Goal: Transaction & Acquisition: Purchase product/service

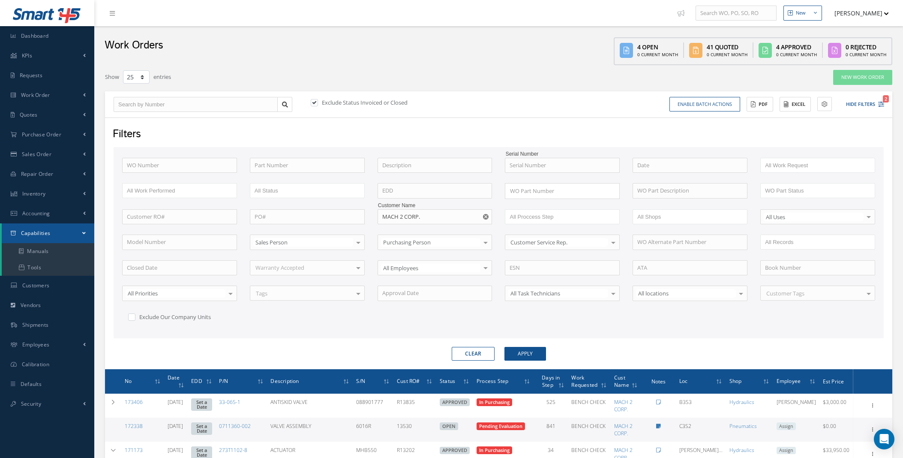
select select "25"
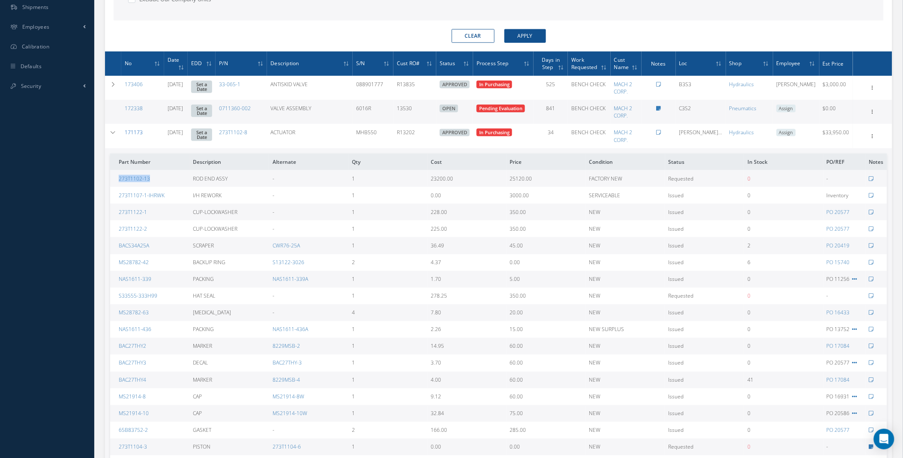
scroll to position [318, 0]
click at [133, 132] on link "171173" at bounding box center [134, 132] width 18 height 7
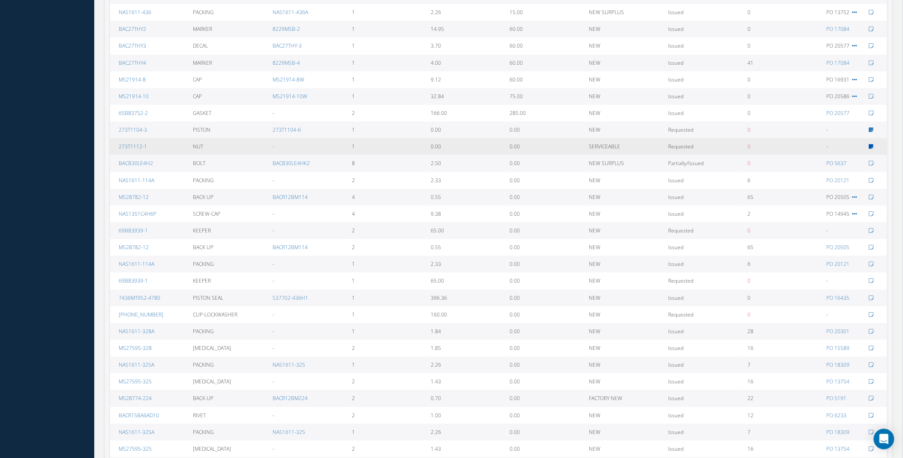
click at [872, 146] on icon at bounding box center [871, 146] width 5 height 5
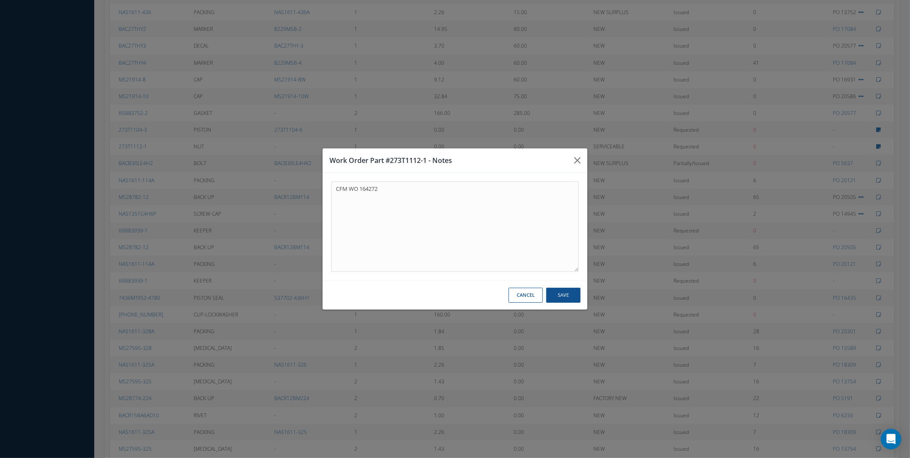
click at [526, 298] on button "Cancel" at bounding box center [526, 295] width 34 height 15
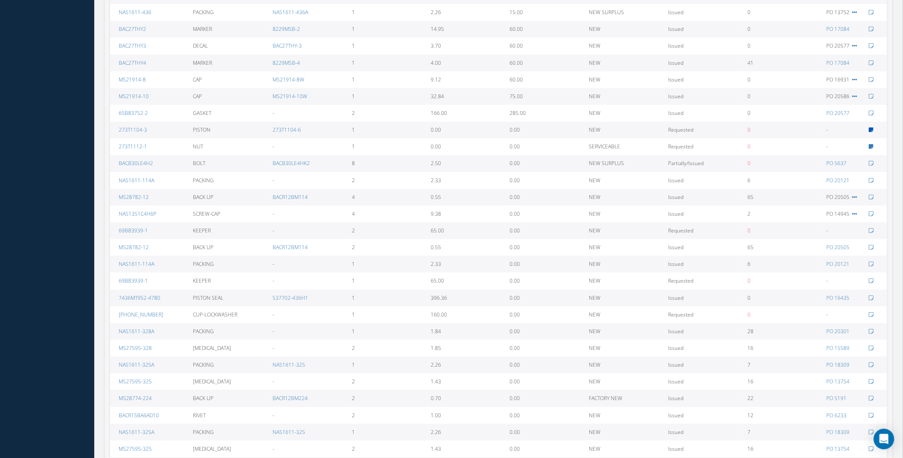
click at [873, 130] on icon at bounding box center [871, 129] width 5 height 5
type textarea "CFM WO 164272"
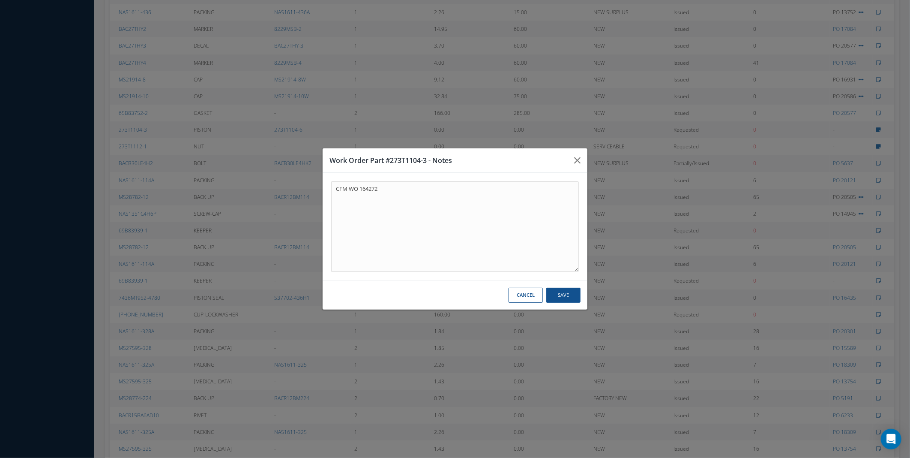
click at [528, 297] on button "Cancel" at bounding box center [526, 295] width 34 height 15
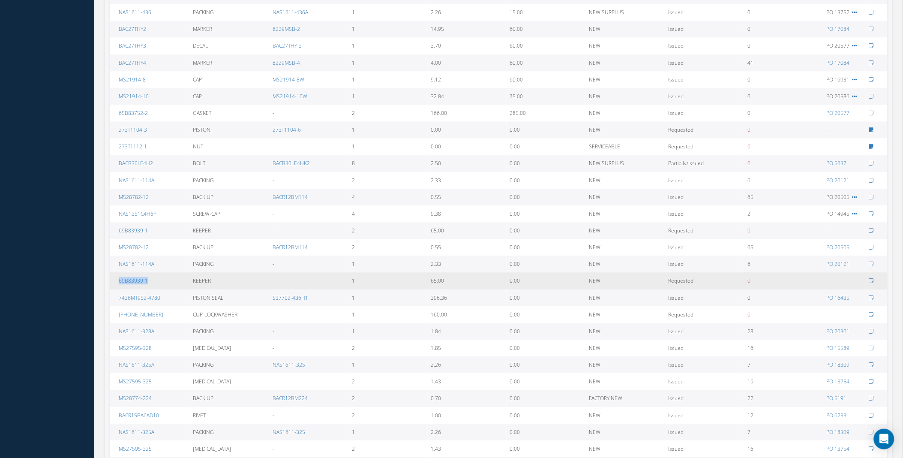
drag, startPoint x: 152, startPoint y: 279, endPoint x: 117, endPoint y: 284, distance: 35.9
click at [117, 284] on td "69B83939-1" at bounding box center [150, 280] width 80 height 17
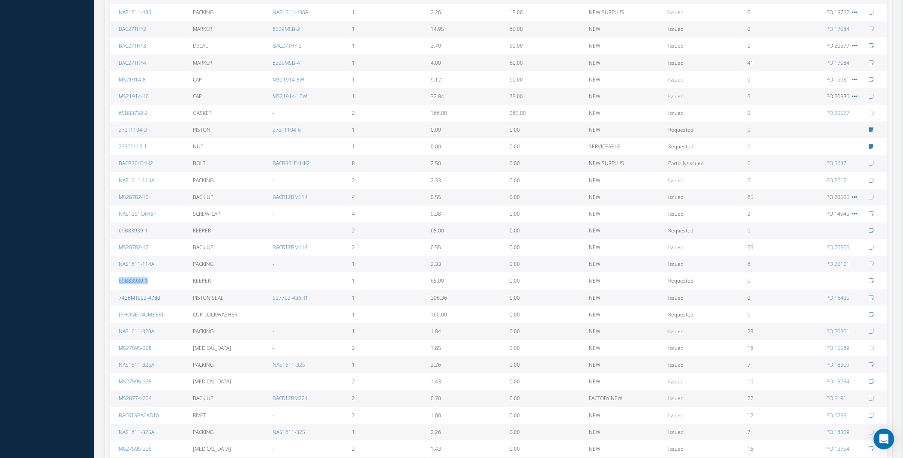
copy link "69B83939-1"
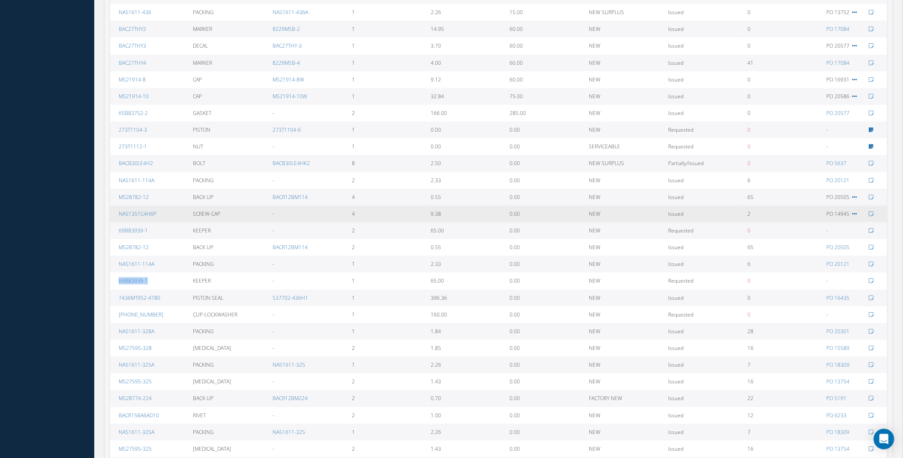
scroll to position [318, 0]
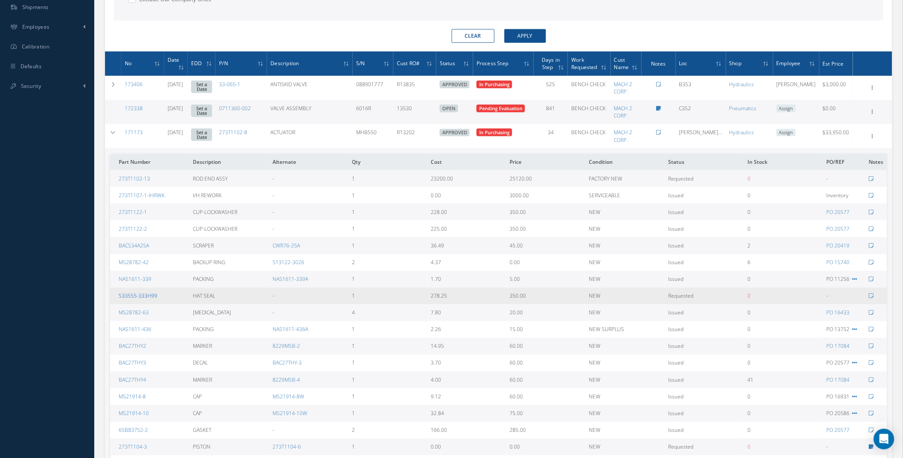
click at [143, 295] on link "S33555-333H99" at bounding box center [138, 295] width 39 height 7
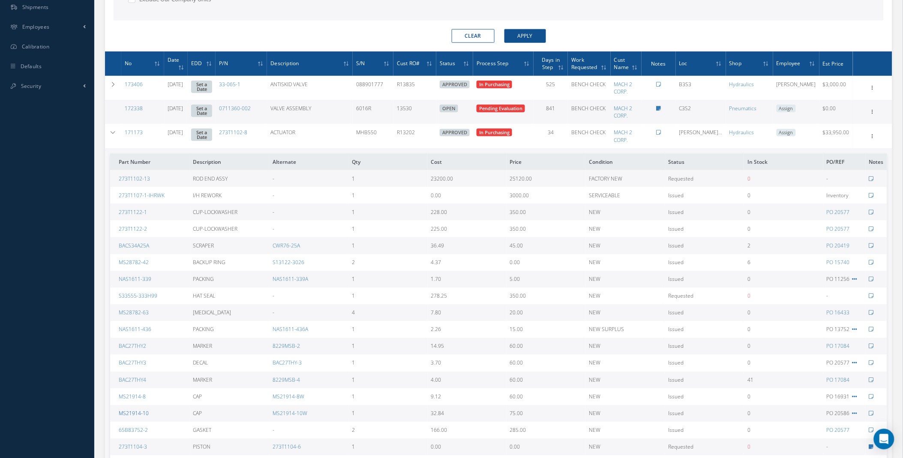
drag, startPoint x: 142, startPoint y: 397, endPoint x: 139, endPoint y: 412, distance: 14.9
drag, startPoint x: 139, startPoint y: 412, endPoint x: 96, endPoint y: 382, distance: 52.4
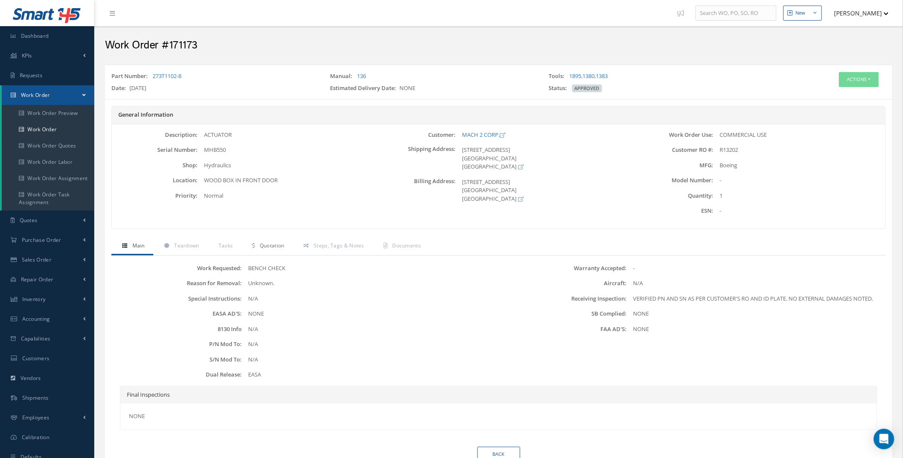
click at [267, 243] on span "Quotation" at bounding box center [272, 245] width 25 height 7
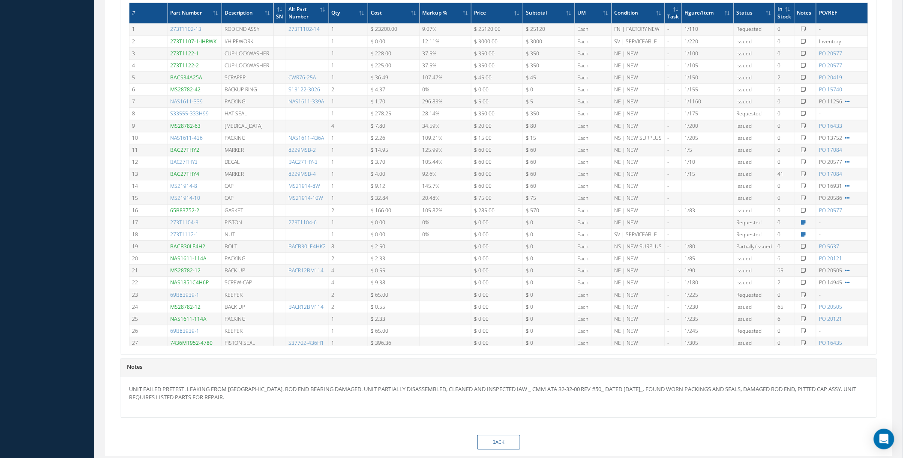
scroll to position [661, 0]
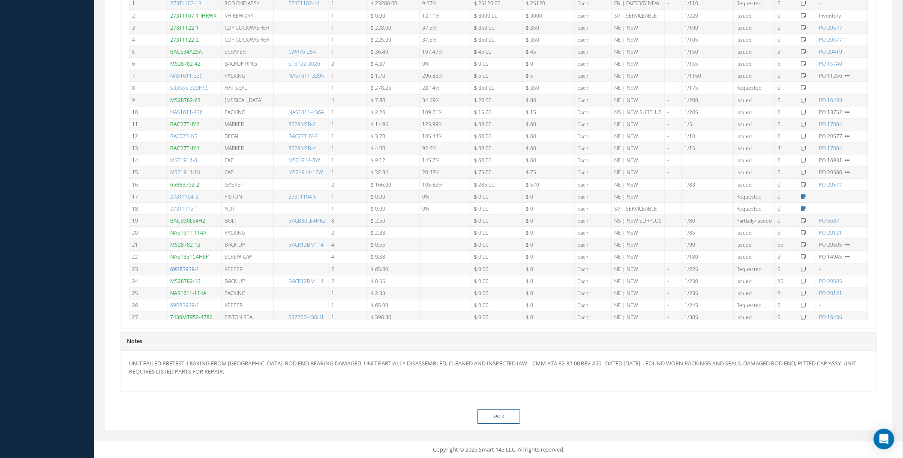
click at [187, 270] on link "69B83939-1" at bounding box center [185, 268] width 29 height 7
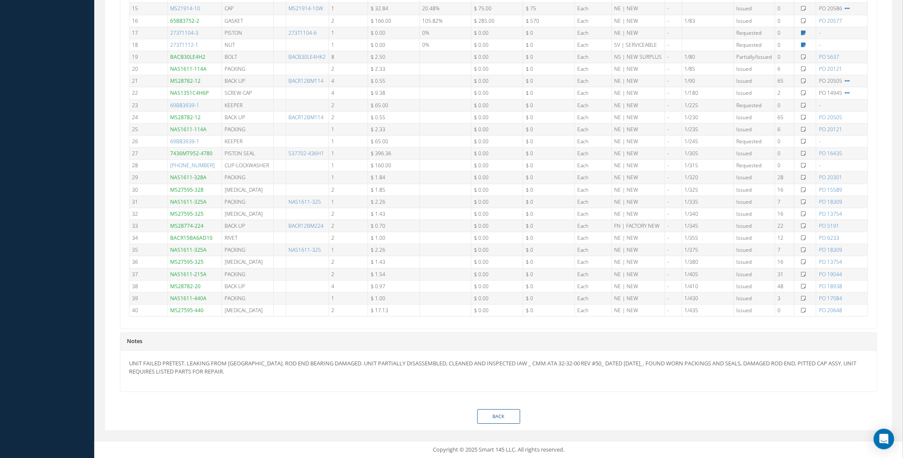
scroll to position [169, 0]
click at [193, 162] on link "66-12156-34" at bounding box center [193, 161] width 45 height 7
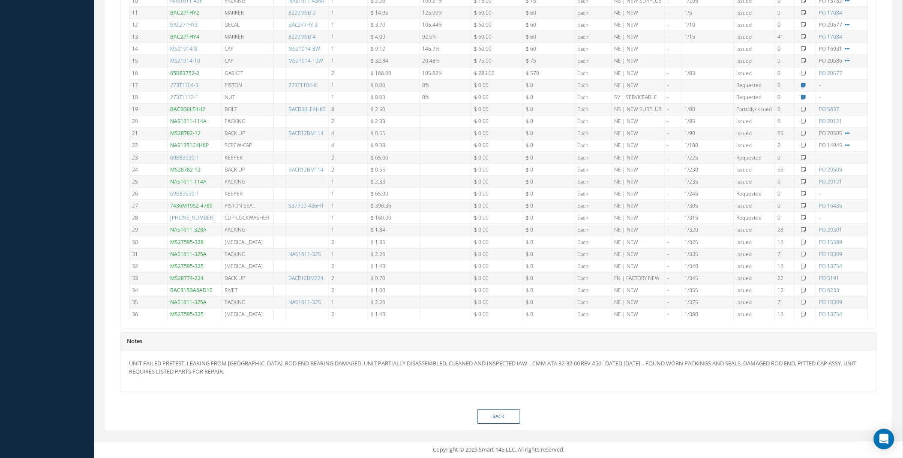
scroll to position [114, 0]
drag, startPoint x: 207, startPoint y: 216, endPoint x: 169, endPoint y: 219, distance: 37.5
click at [169, 219] on td "[PHONE_NUMBER]" at bounding box center [195, 215] width 54 height 12
copy link "[PHONE_NUMBER]"
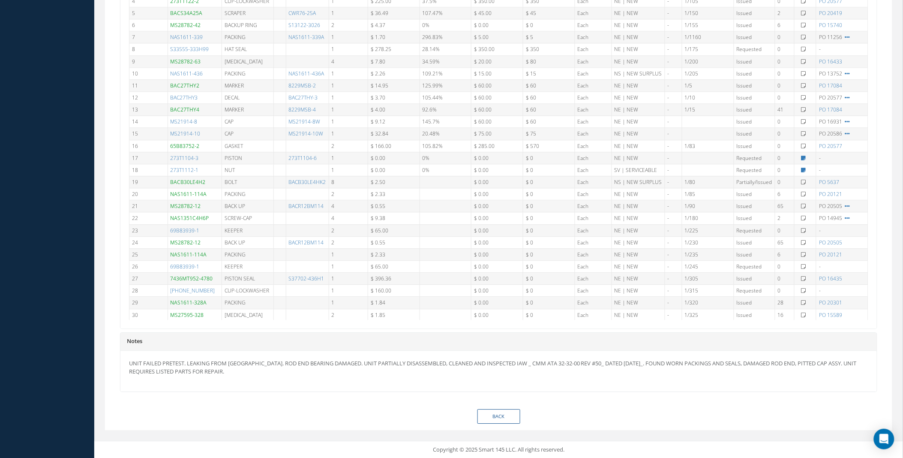
scroll to position [36, 0]
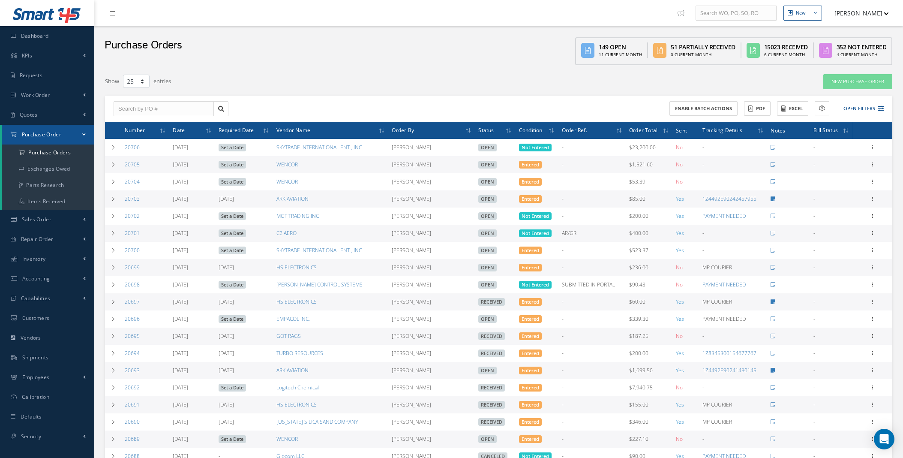
select select "25"
click at [846, 78] on link "New Purchase Order" at bounding box center [857, 81] width 69 height 15
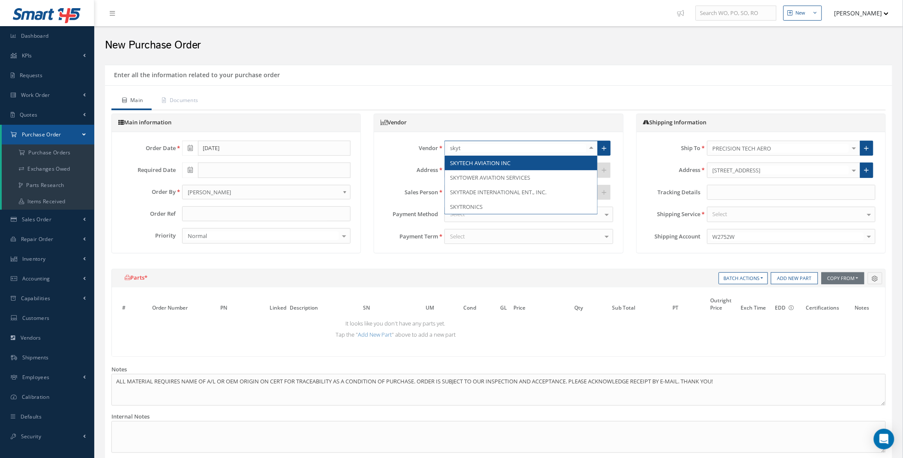
type input "skytr"
click at [462, 162] on span "SKYTRADE INTERNATIONAL ENT., INC." at bounding box center [498, 163] width 96 height 8
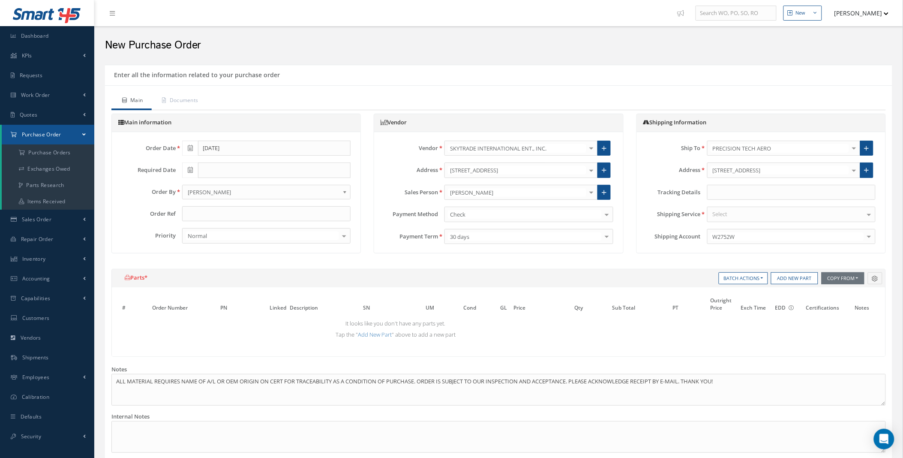
click at [731, 216] on div "Select" at bounding box center [791, 214] width 168 height 15
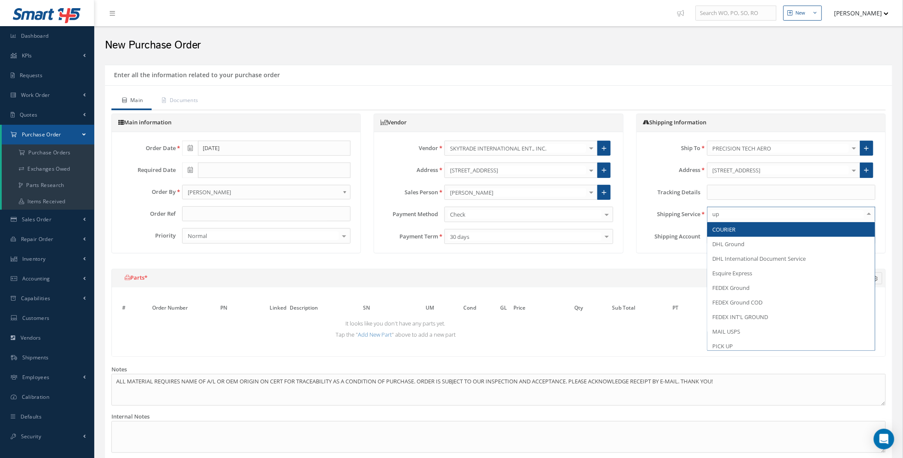
type input "ups"
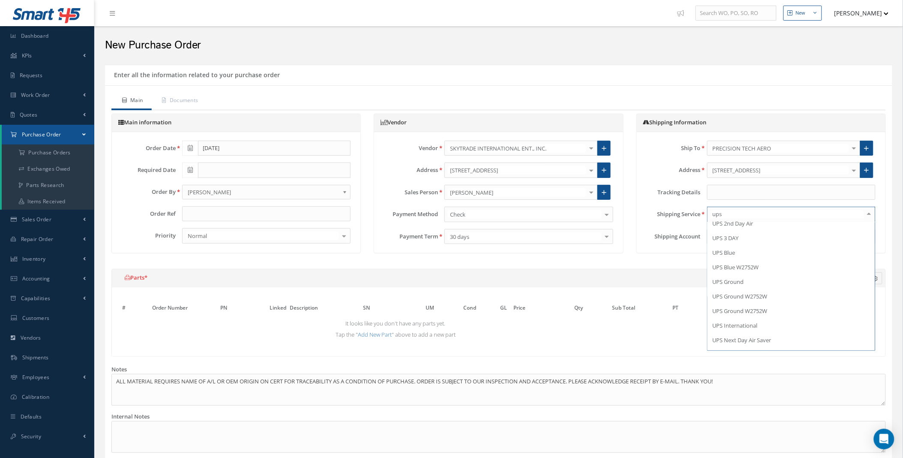
scroll to position [32, 0]
click at [773, 273] on span "UPS Blue W2752W" at bounding box center [792, 270] width 168 height 15
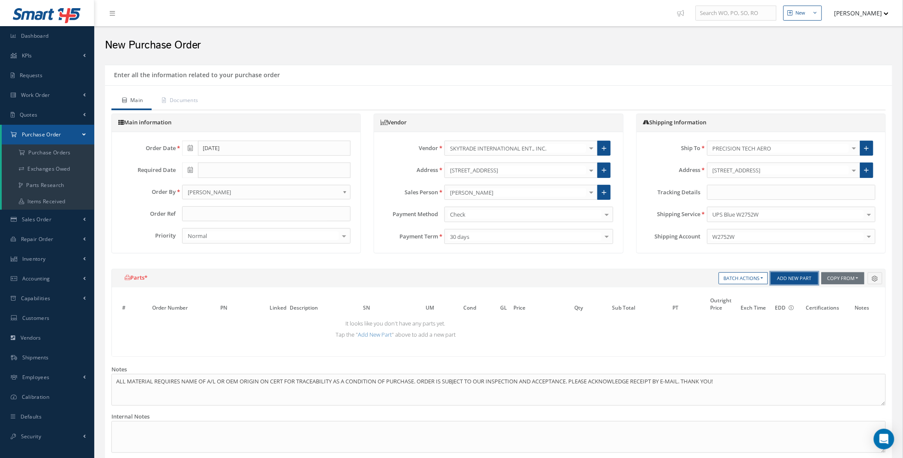
click at [796, 277] on button "Add New Part" at bounding box center [794, 278] width 47 height 12
select select "5"
select select "39"
select select "1"
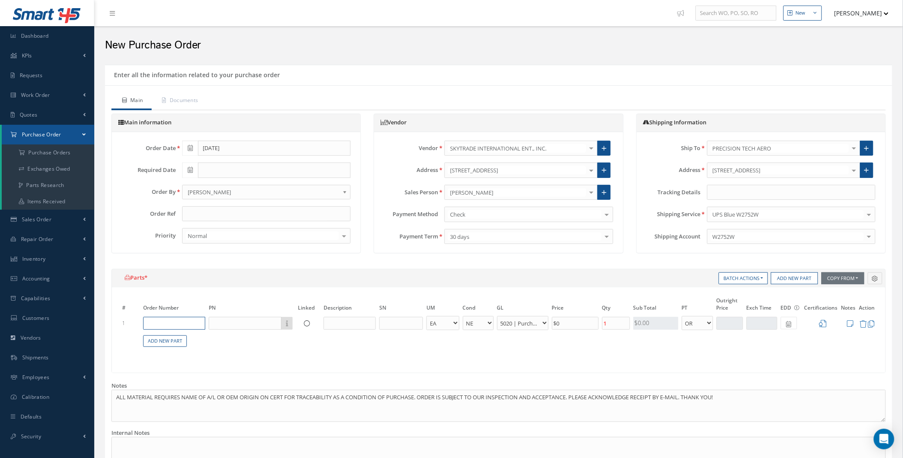
click at [174, 327] on input "text" at bounding box center [174, 323] width 62 height 13
type input "171173"
click at [168, 335] on span "171173" at bounding box center [168, 336] width 18 height 7
type input "Loading..."
click at [241, 323] on input "text" at bounding box center [245, 323] width 73 height 13
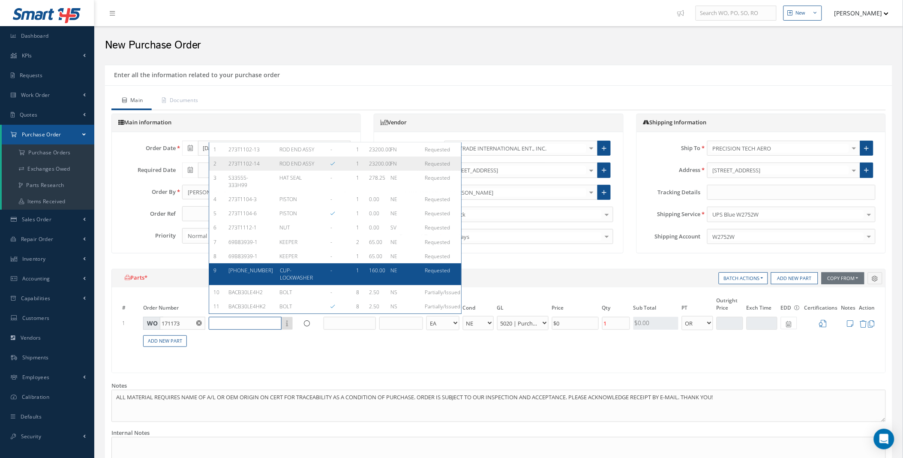
scroll to position [196, 0]
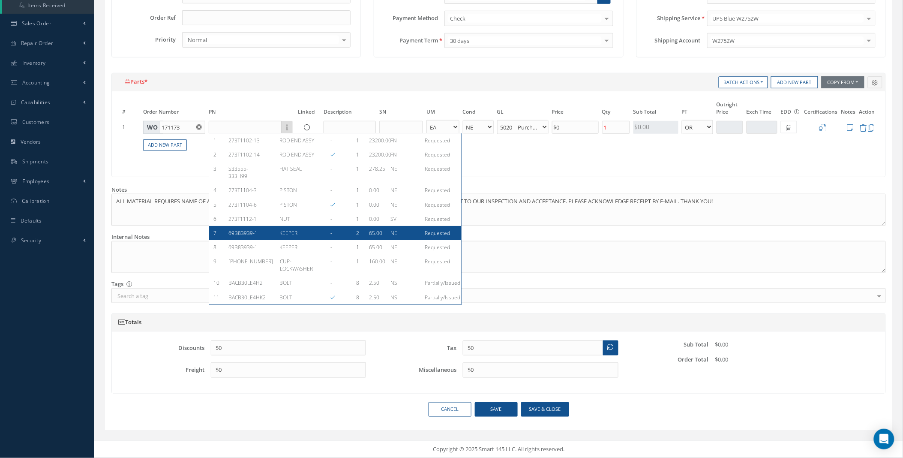
click at [236, 236] on span "69B83939-1" at bounding box center [242, 232] width 29 height 7
type input "69B83939-1"
type input "KEEPER"
select select "7"
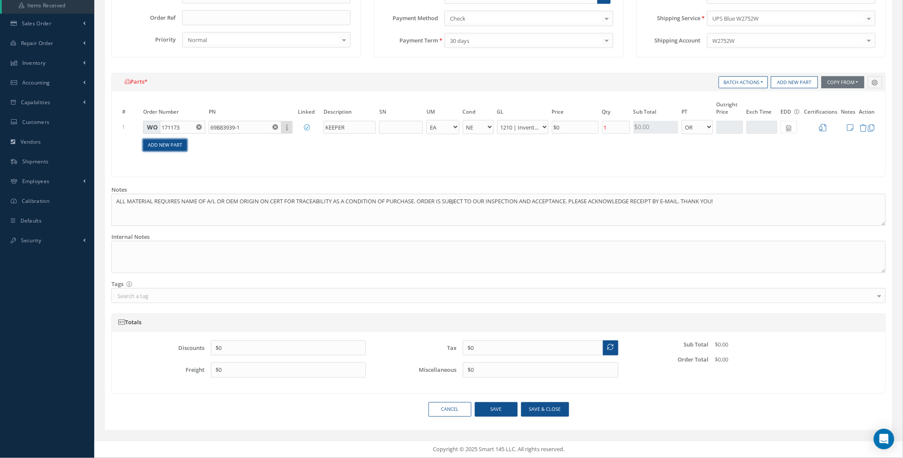
click at [168, 143] on link "Add New Part" at bounding box center [165, 145] width 44 height 12
select select "5"
select select "39"
select select "1"
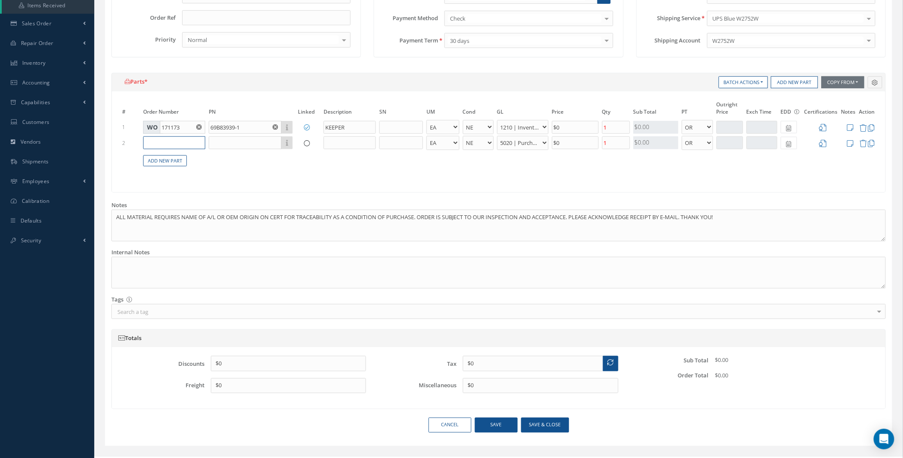
click at [168, 143] on input "text" at bounding box center [174, 142] width 62 height 13
type input "171173"
click at [168, 153] on span "171173" at bounding box center [168, 156] width 18 height 7
type input "Loading..."
click at [219, 140] on input "text" at bounding box center [245, 142] width 73 height 13
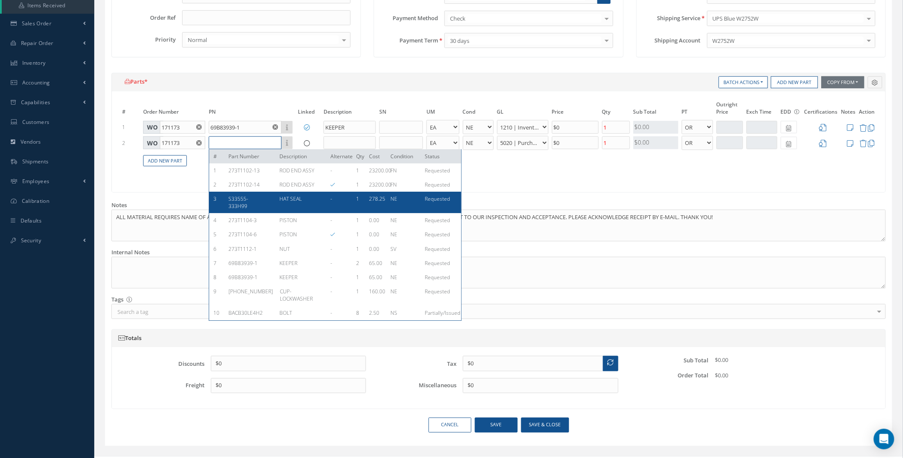
scroll to position [28, 0]
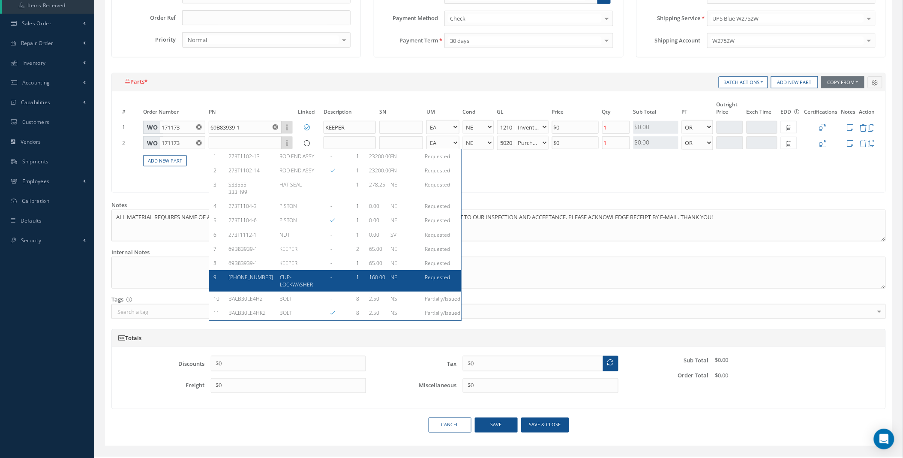
click at [246, 276] on span "66-12156-34" at bounding box center [250, 276] width 45 height 7
type input "66-12156-34"
type input "CUP-LOCKWASHER"
select select "7"
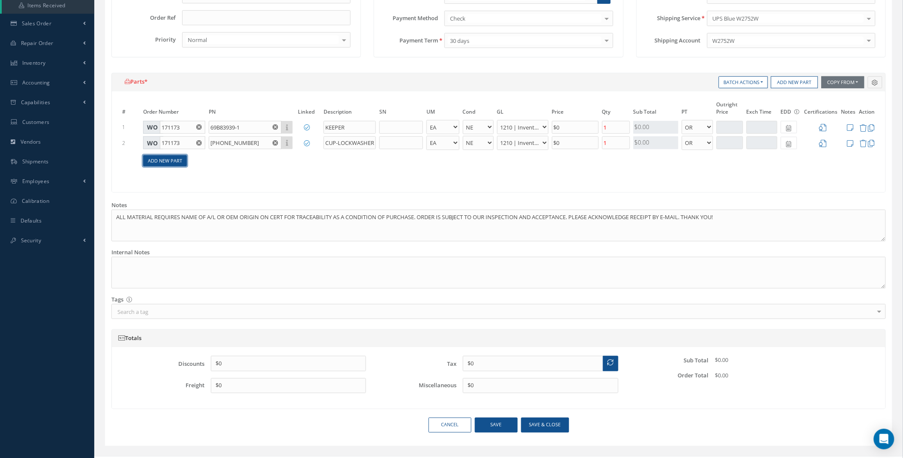
click at [168, 159] on link "Add New Part" at bounding box center [165, 161] width 44 height 12
select select "5"
select select "39"
select select "1"
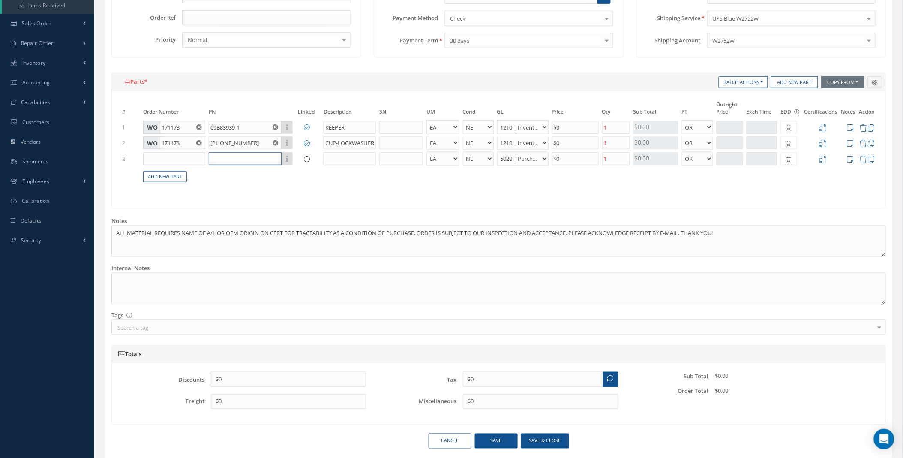
click at [228, 156] on input "text" at bounding box center [245, 158] width 73 height 13
drag, startPoint x: 219, startPoint y: 129, endPoint x: 191, endPoint y: 131, distance: 28.8
click at [191, 131] on tr "1 WO 171173 69B83939-1 # Part Number Description Alternate Qty Cost Condition S…" at bounding box center [498, 127] width 756 height 16
click at [234, 161] on input "text" at bounding box center [245, 158] width 73 height 13
paste input "69B83939-1"
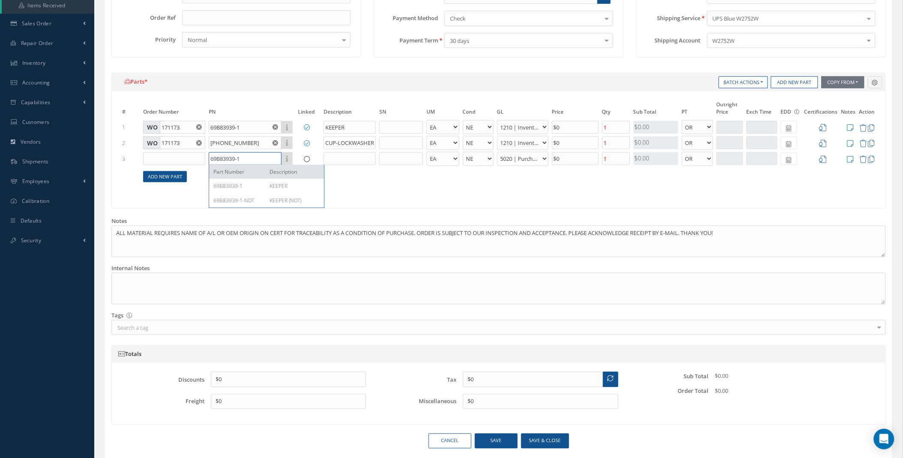
type input "69B83939-1"
click at [163, 175] on link "Add New Part" at bounding box center [165, 177] width 44 height 12
select select "5"
select select "39"
select select "1"
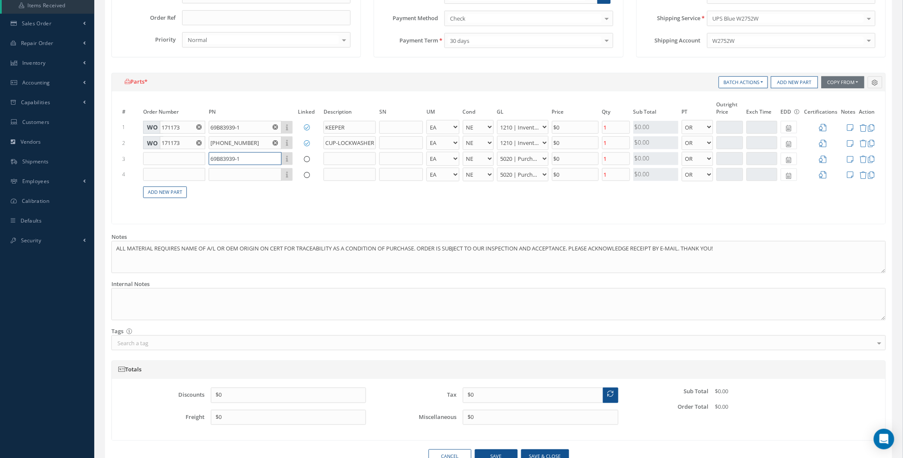
click at [240, 157] on input "69B83939-1" at bounding box center [245, 158] width 73 height 13
type input "69B83939-1"
click at [239, 188] on span "69B83939-1" at bounding box center [227, 185] width 29 height 7
type input "KEEPER"
select select "7"
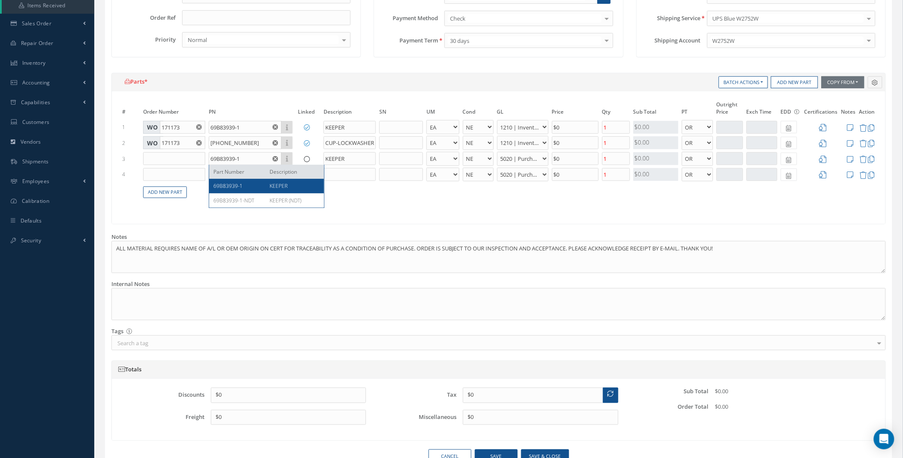
type input "$65"
drag, startPoint x: 253, startPoint y: 143, endPoint x: 178, endPoint y: 145, distance: 75.0
click at [179, 144] on tr "2 WO 171173 66-12156-34 # Part Number Description Alternate Qty Cost Condition …" at bounding box center [498, 143] width 756 height 16
click at [225, 174] on input "text" at bounding box center [245, 174] width 73 height 13
paste input "66-12156-34"
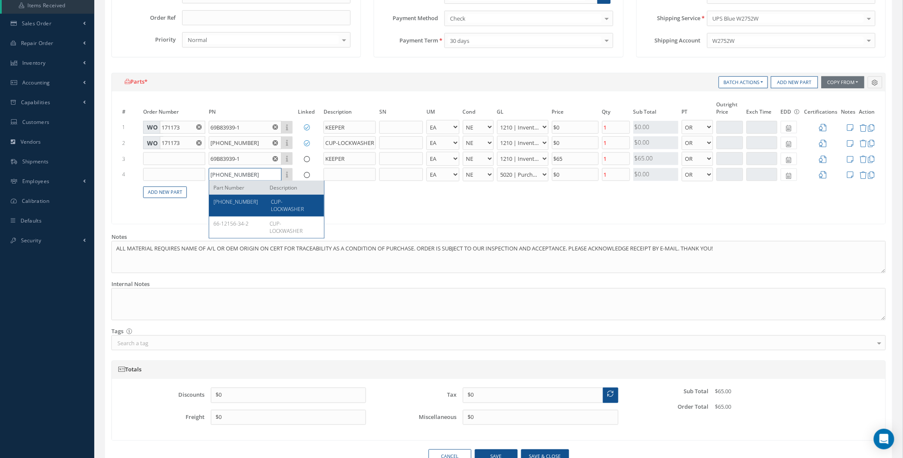
type input "66-12156-34"
click at [237, 201] on span "66-12156-34" at bounding box center [235, 201] width 45 height 7
type input "CUP-LOCKWASHER"
select select "7"
type input "$160"
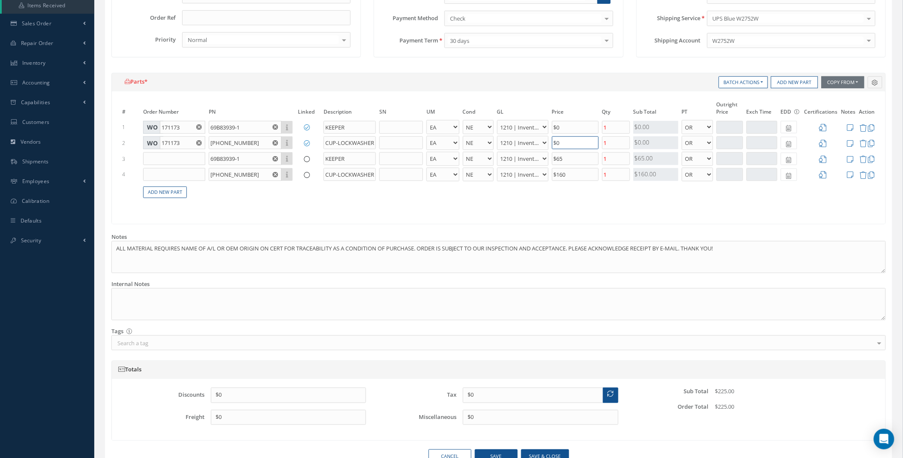
drag, startPoint x: 580, startPoint y: 143, endPoint x: 523, endPoint y: 141, distance: 57.0
click at [523, 141] on tr "2 WO 171173 66-12156-34 Part Number Description CUP-LOCKWASHER EA FT IN LB AR B…" at bounding box center [498, 143] width 756 height 16
type input "$106"
drag, startPoint x: 579, startPoint y: 174, endPoint x: 537, endPoint y: 174, distance: 42.4
click at [537, 174] on tr "4 66-12156-34 Part Number Description CUP-LOCKWASHER EA FT IN LB AR BC BER FN F…" at bounding box center [498, 175] width 756 height 16
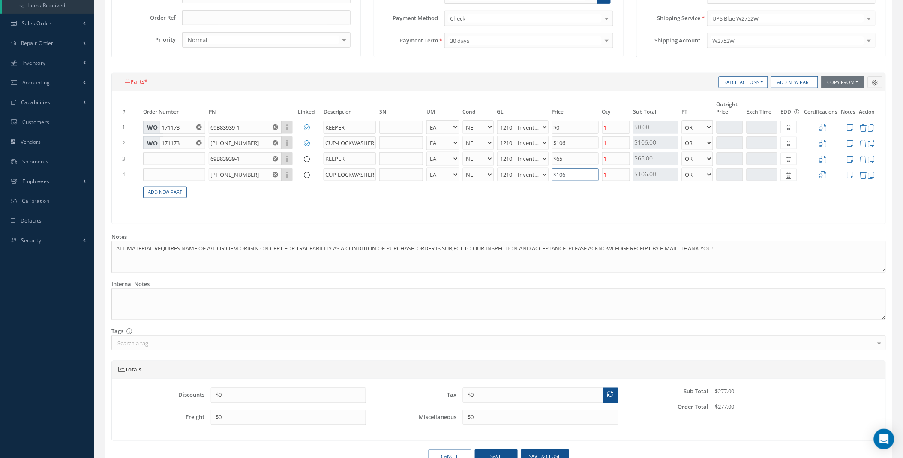
type input "$106"
drag, startPoint x: 604, startPoint y: 172, endPoint x: 587, endPoint y: 172, distance: 17.1
click at [592, 172] on tr "4 66-12156-34 Part Number Description CUP-LOCKWASHER EA FT IN LB AR BC BER FN F…" at bounding box center [498, 175] width 756 height 16
drag, startPoint x: 613, startPoint y: 128, endPoint x: 594, endPoint y: 128, distance: 18.9
click at [594, 128] on tr "1 WO 171173 69B83939-1 Part Number Description KEEPER EA FT IN LB AR BC BER FN …" at bounding box center [498, 127] width 756 height 16
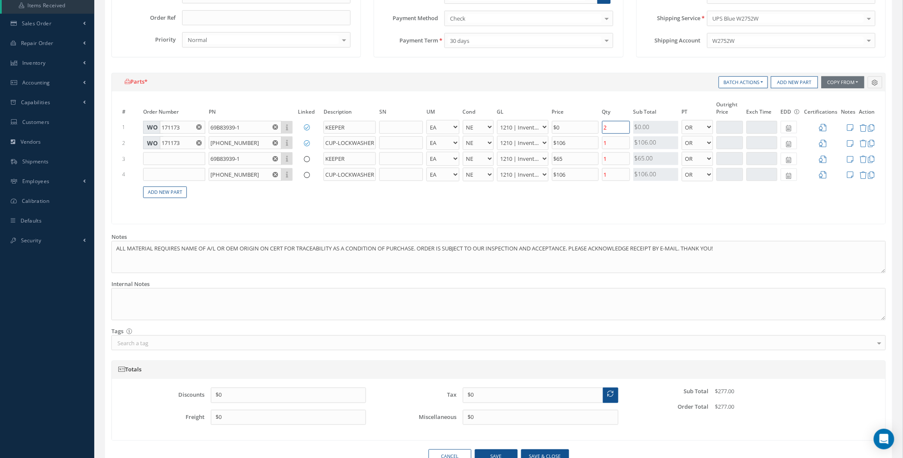
type input "2"
drag, startPoint x: 614, startPoint y: 156, endPoint x: 583, endPoint y: 159, distance: 31.0
click at [583, 159] on tr "3 69B83939-1 Part Number Description KEEPER EA FT IN LB AR BC BER FN FP NE NE/S…" at bounding box center [498, 159] width 756 height 16
type input "2"
click at [571, 131] on td "$0" at bounding box center [575, 127] width 50 height 16
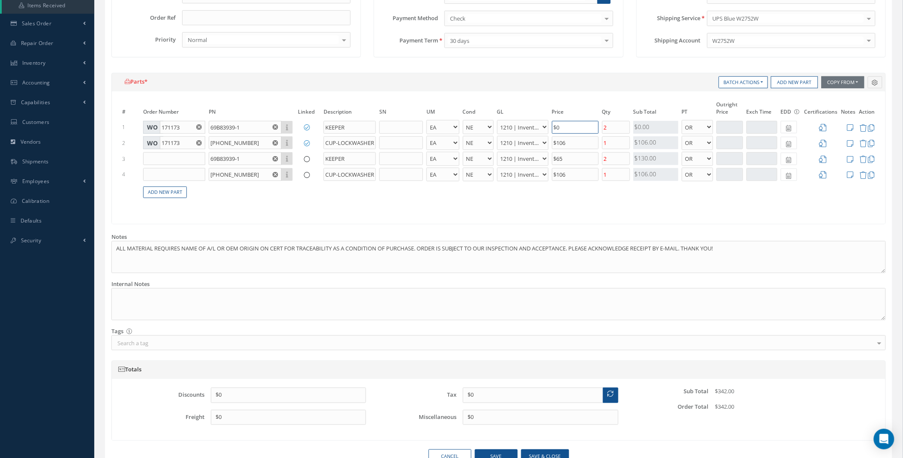
click at [570, 129] on input "$0" at bounding box center [575, 127] width 47 height 13
drag, startPoint x: 570, startPoint y: 127, endPoint x: 549, endPoint y: 125, distance: 21.5
click at [549, 125] on tr "1 WO 171173 69B83939-1 Part Number Description KEEPER EA FT IN LB AR BC BER FN …" at bounding box center [498, 127] width 756 height 16
type input "$144"
drag, startPoint x: 577, startPoint y: 161, endPoint x: 541, endPoint y: 157, distance: 35.8
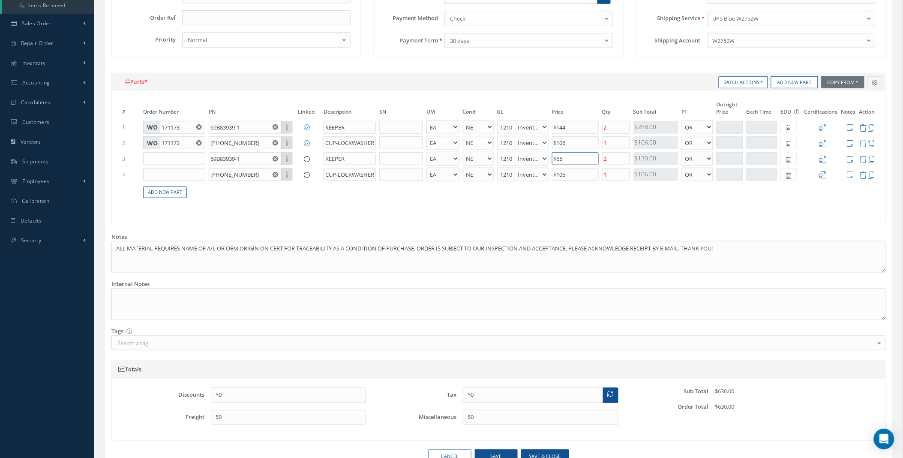
click at [542, 157] on tr "3 69B83939-1 Part Number Description KEEPER EA FT IN LB AR BC BER FN FP NE NE/S…" at bounding box center [498, 159] width 756 height 16
type input "$144"
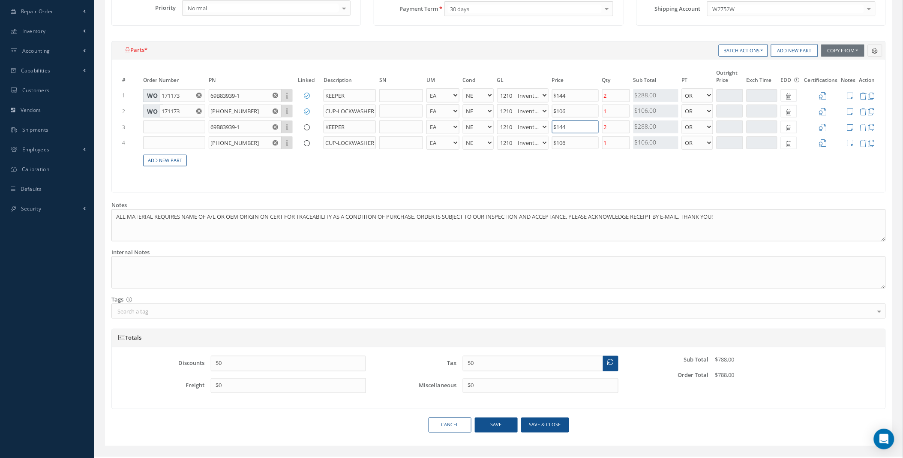
scroll to position [243, 0]
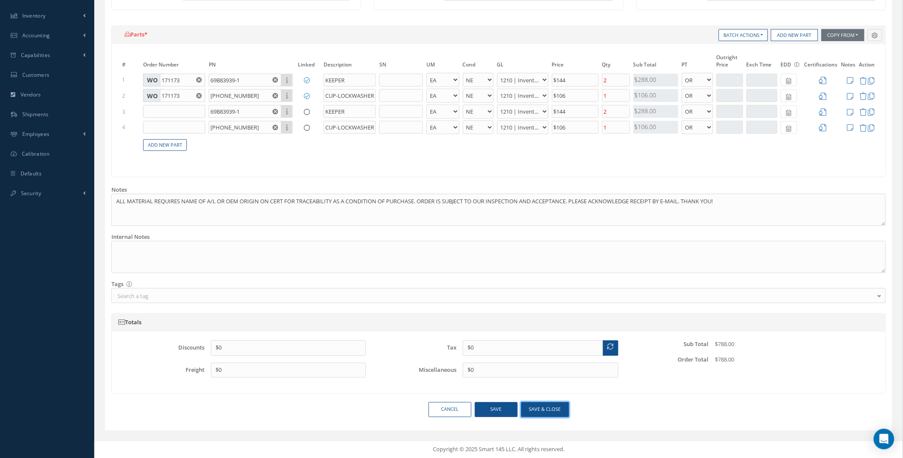
click at [533, 410] on button "Save & close" at bounding box center [545, 409] width 48 height 15
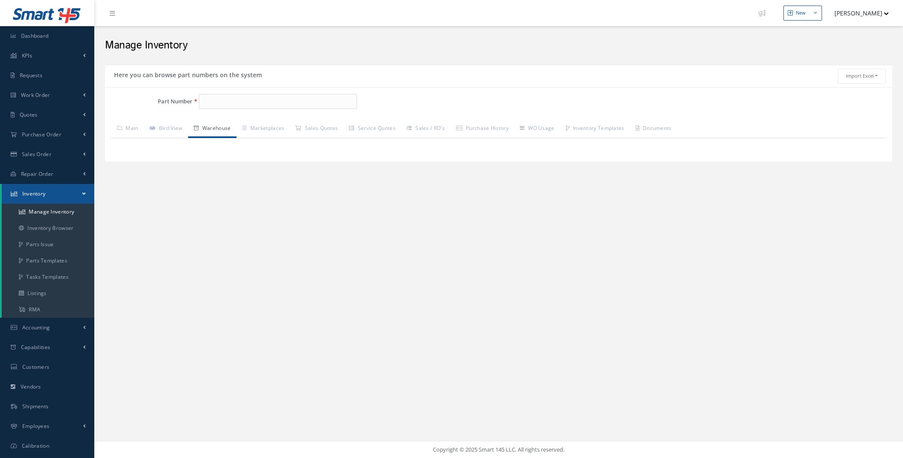
type input "69B83939-1"
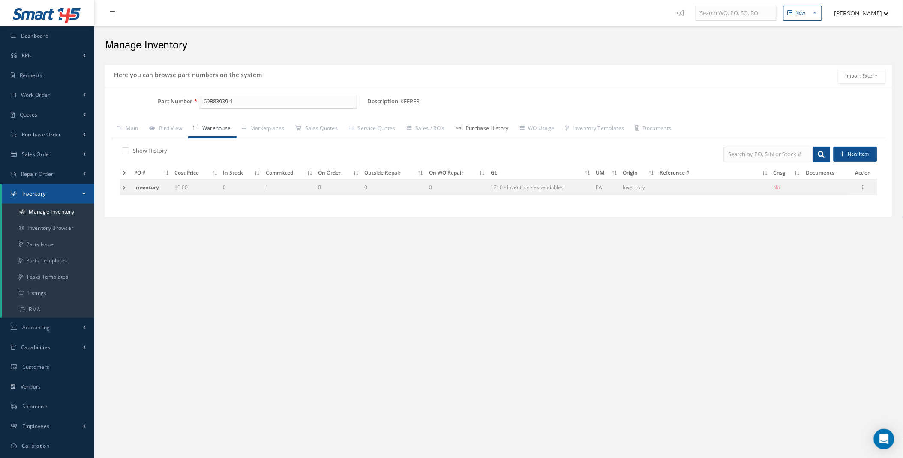
click at [485, 126] on link "Purchase History" at bounding box center [482, 129] width 64 height 18
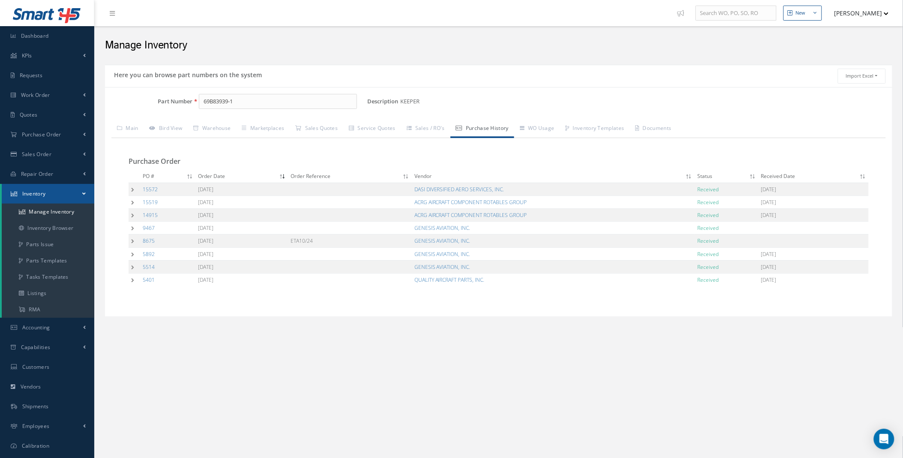
click at [133, 189] on td at bounding box center [135, 189] width 12 height 13
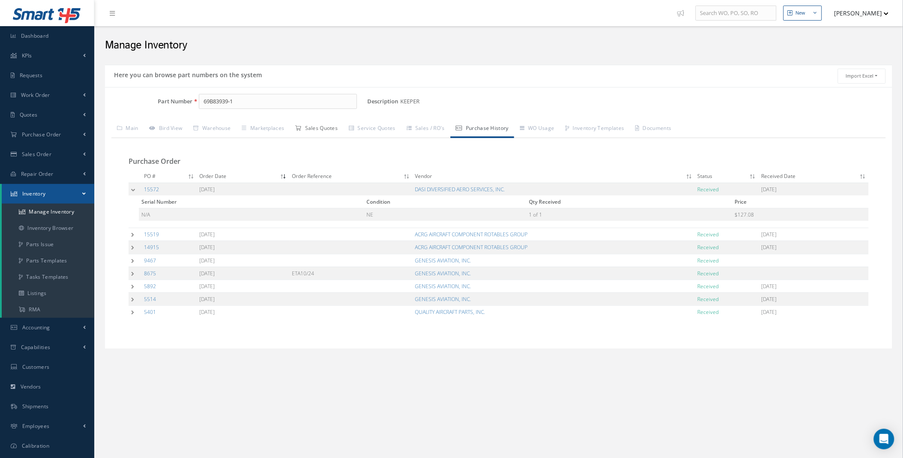
click at [318, 131] on link "Sales Quotes" at bounding box center [317, 129] width 54 height 18
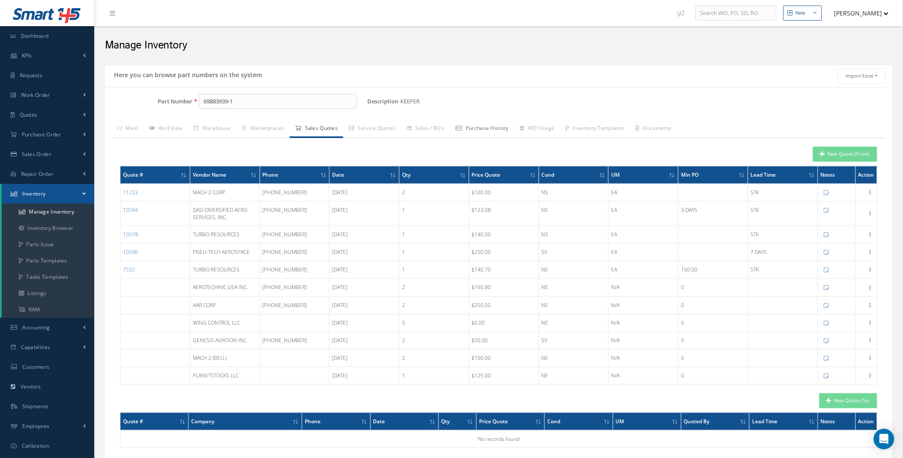
click at [503, 129] on link "Purchase History" at bounding box center [482, 129] width 64 height 18
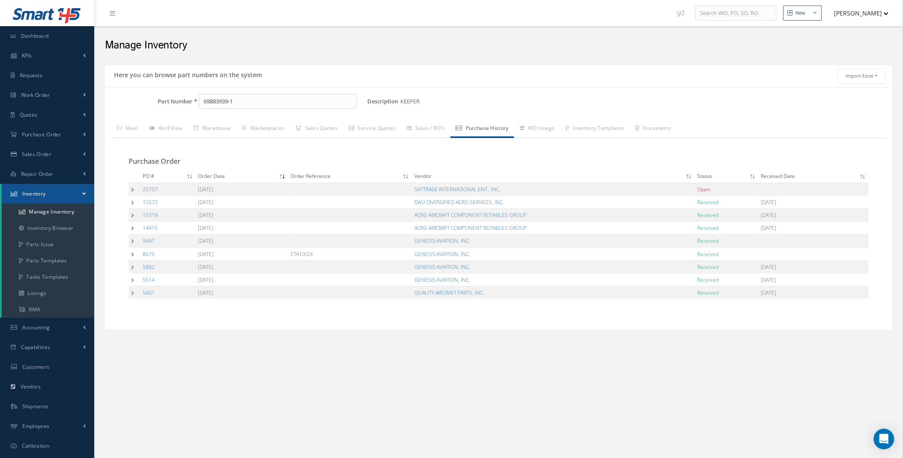
click at [133, 190] on td at bounding box center [135, 189] width 12 height 13
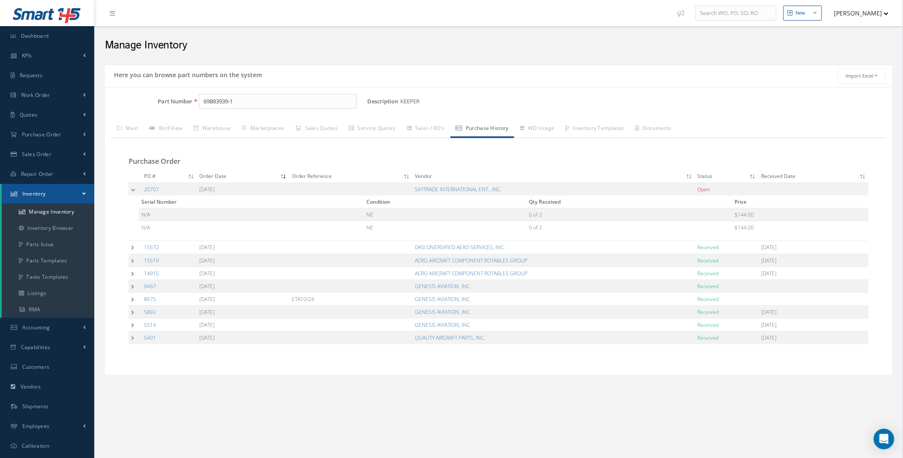
click at [133, 189] on td at bounding box center [135, 189] width 13 height 13
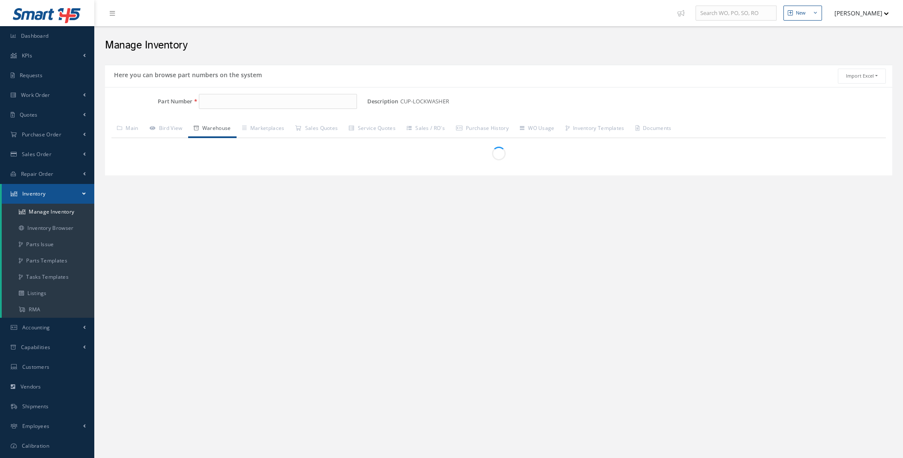
type input "[PHONE_NUMBER]"
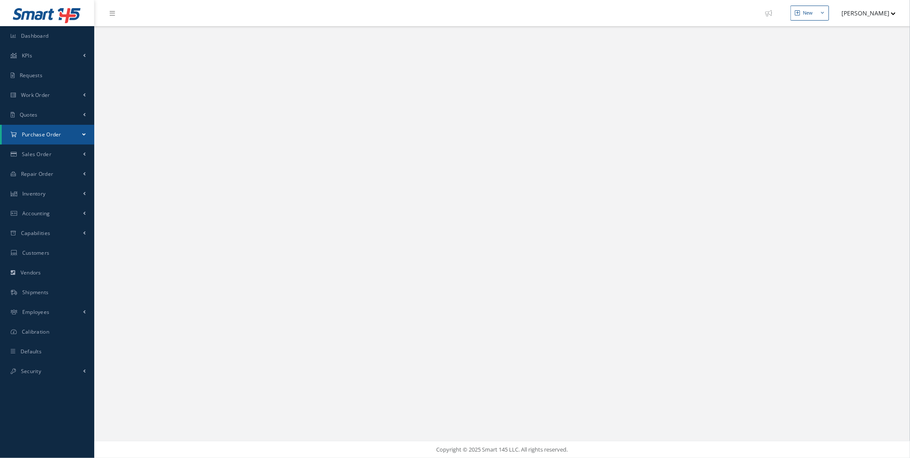
select select "25"
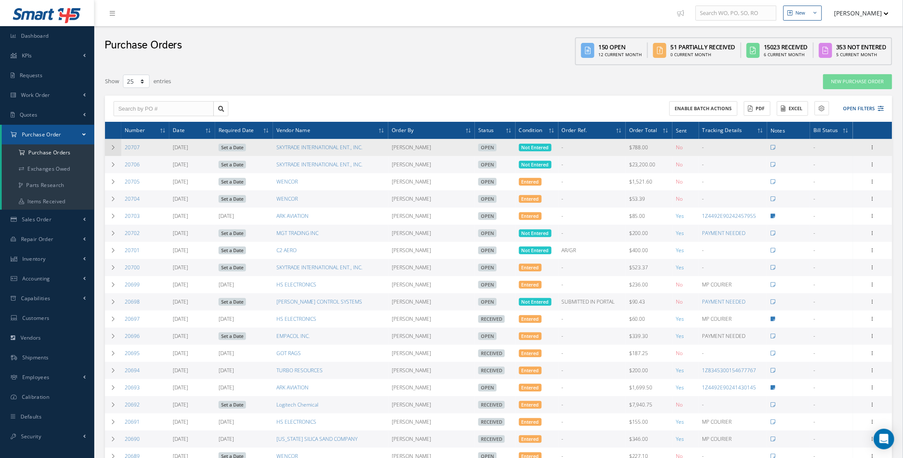
click at [110, 145] on icon at bounding box center [113, 147] width 6 height 5
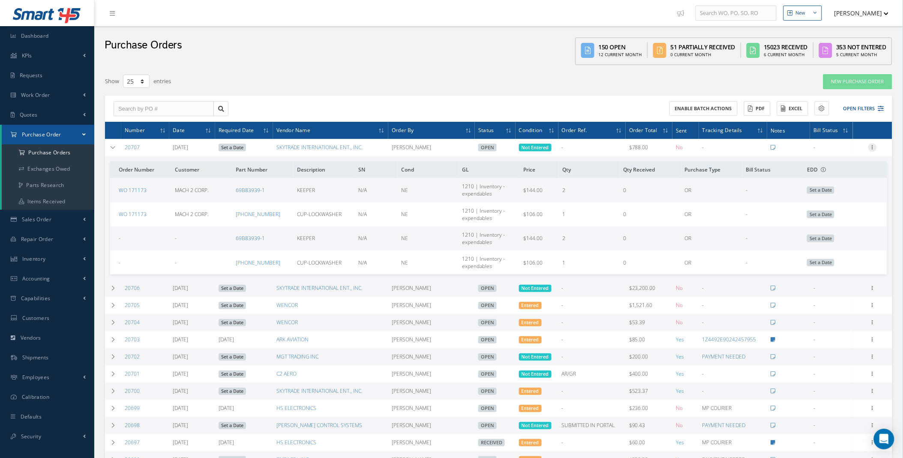
click at [873, 147] on icon at bounding box center [872, 146] width 9 height 7
click at [844, 154] on link "Enter/Update" at bounding box center [833, 152] width 68 height 11
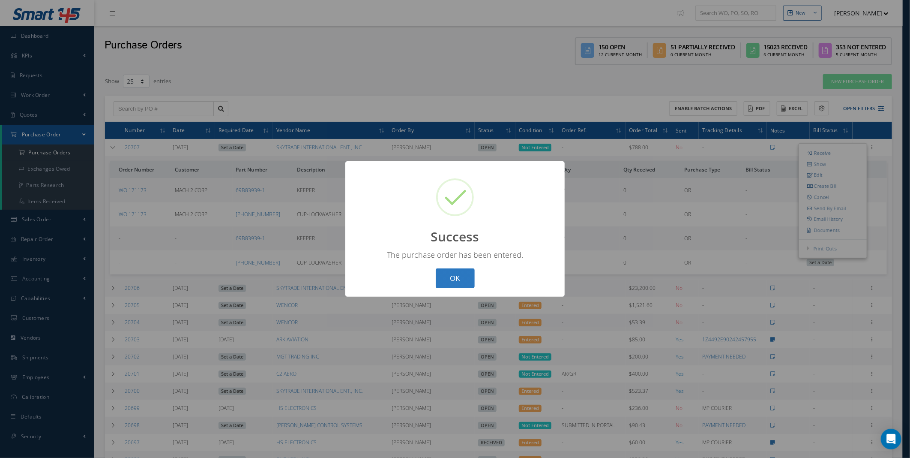
click at [456, 275] on button "OK" at bounding box center [455, 278] width 39 height 20
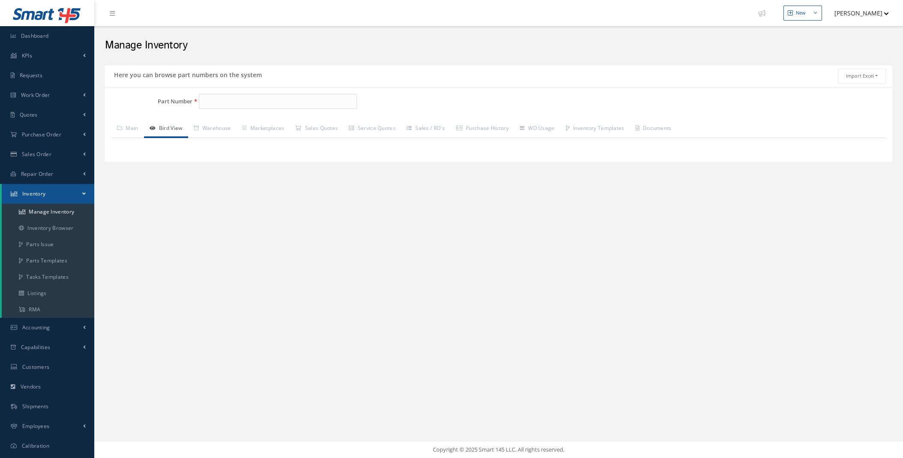
type input "S33555-333H99"
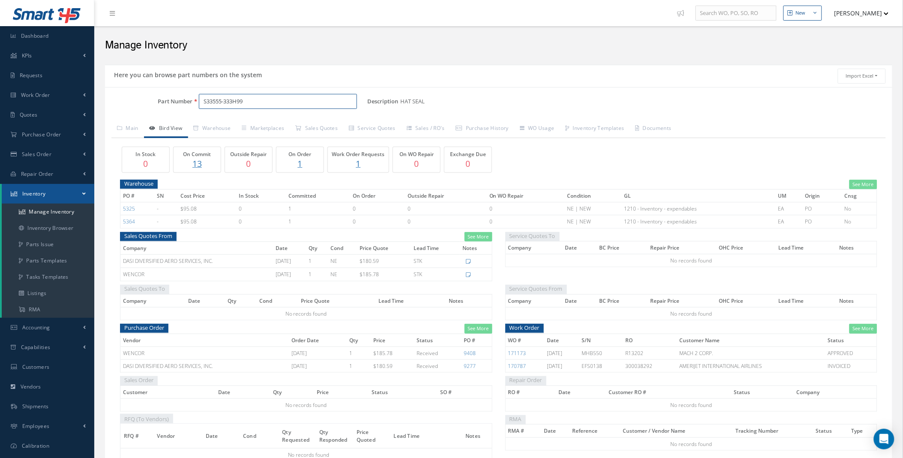
drag, startPoint x: 260, startPoint y: 102, endPoint x: 157, endPoint y: 102, distance: 103.3
click at [157, 102] on div "Part Number S33555-333H99" at bounding box center [236, 101] width 262 height 15
drag, startPoint x: 377, startPoint y: 261, endPoint x: 622, endPoint y: 73, distance: 309.0
click at [622, 73] on div "Import Excel to undefined Column headers must have the following requirements R…" at bounding box center [696, 76] width 394 height 15
click at [321, 128] on link "Sales Quotes" at bounding box center [317, 129] width 54 height 18
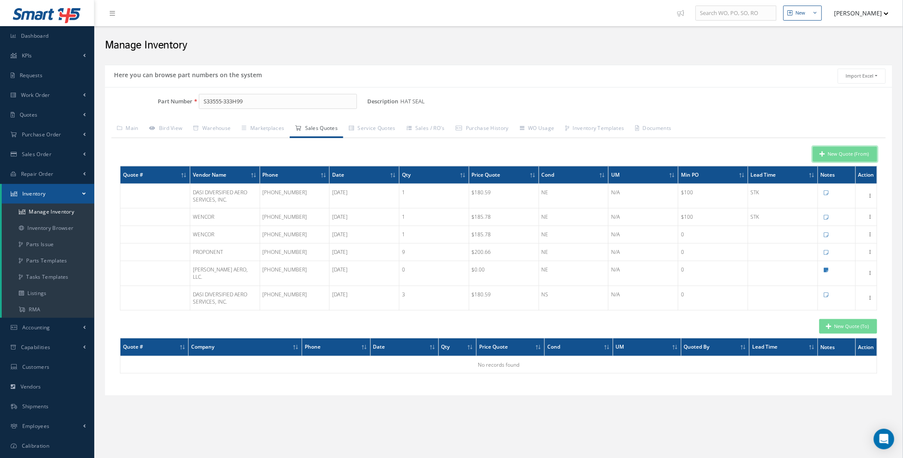
click at [850, 153] on button "New Quote (From)" at bounding box center [845, 154] width 64 height 15
type input "HAT SEAL"
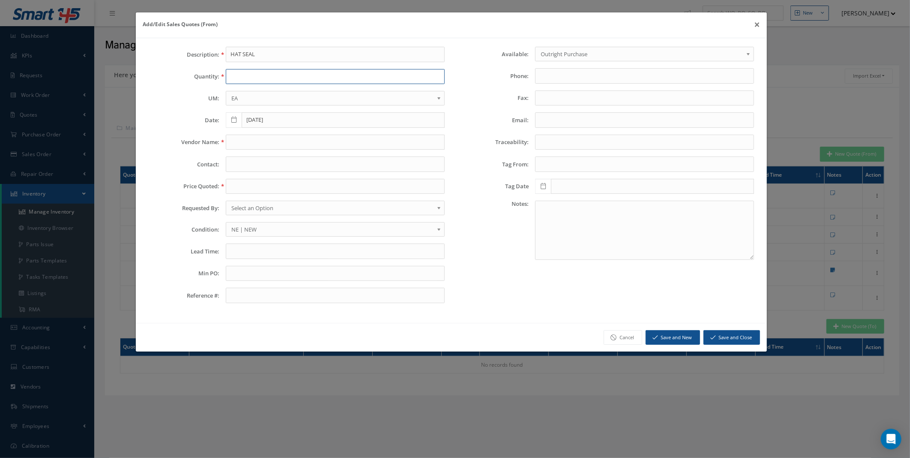
click at [243, 78] on input "text" at bounding box center [335, 76] width 219 height 15
type input "1"
click at [262, 142] on input "text" at bounding box center [335, 142] width 219 height 15
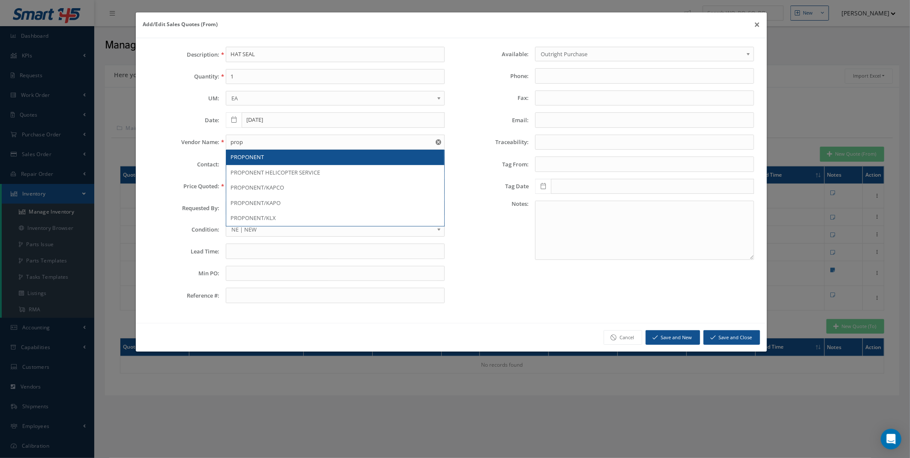
click at [264, 153] on span "PROPONENT" at bounding box center [247, 157] width 33 height 8
type input "PROPONENT"
type input "714-223-5400"
type input "714-996-3490"
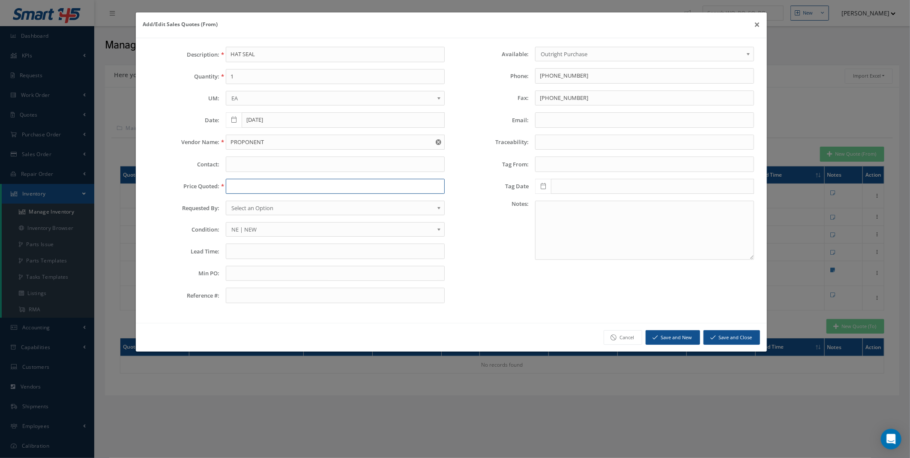
click at [255, 183] on input "text" at bounding box center [335, 186] width 219 height 15
type input "288.86"
click at [692, 336] on button "Save and New" at bounding box center [673, 337] width 54 height 15
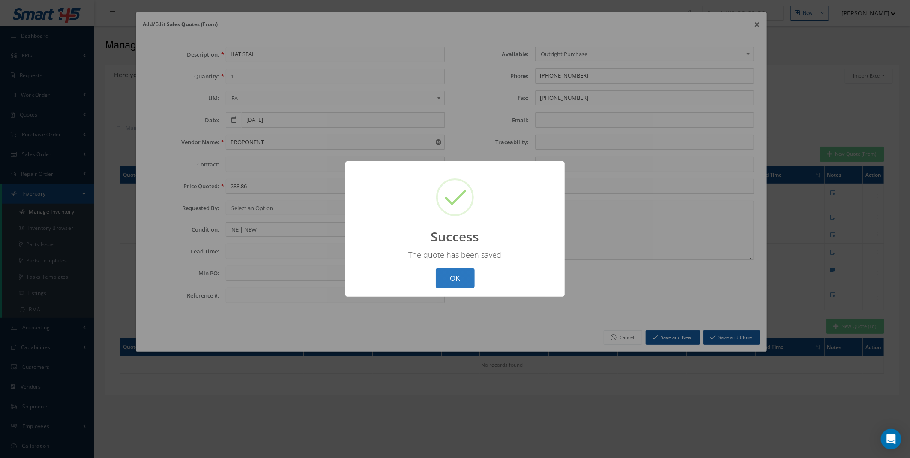
click at [454, 275] on button "OK" at bounding box center [455, 278] width 39 height 20
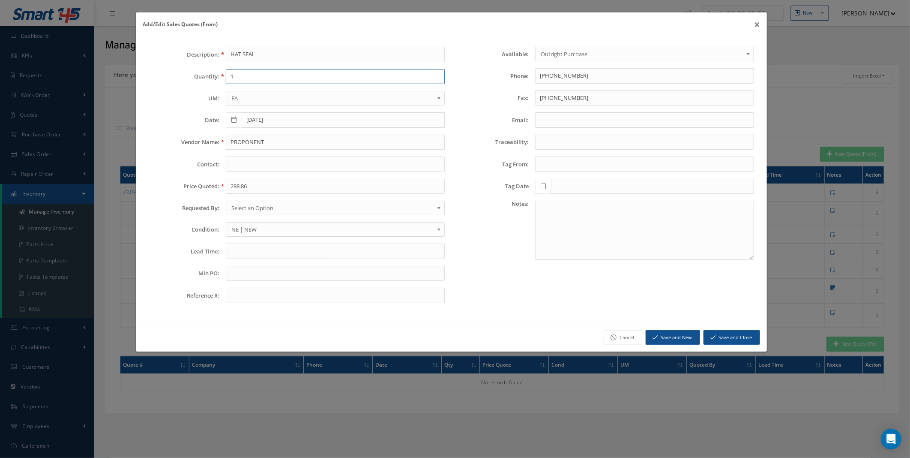
click at [251, 75] on input "1" at bounding box center [335, 76] width 219 height 15
type input "1"
click at [274, 147] on input "PROPONENT" at bounding box center [335, 142] width 219 height 15
type input "WENCOR"
type input "7865943216"
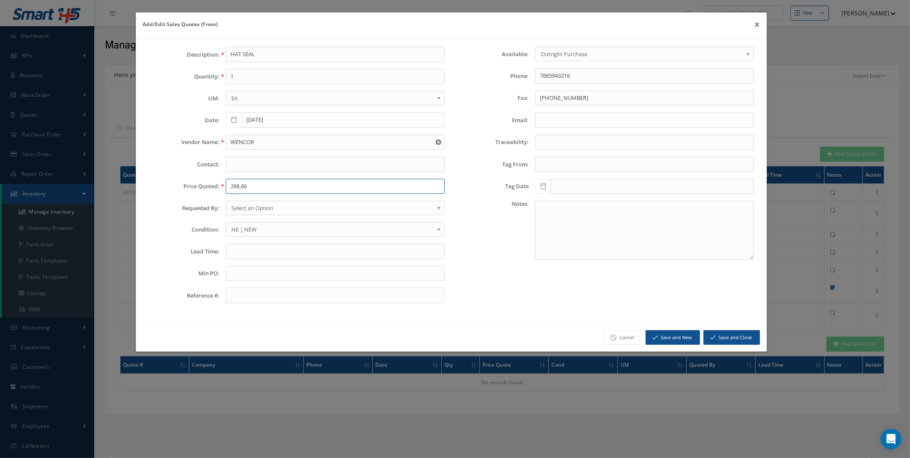
click at [249, 185] on input "288.86" at bounding box center [335, 186] width 219 height 15
type input "278.25"
click at [681, 337] on button "Save and New" at bounding box center [673, 337] width 54 height 15
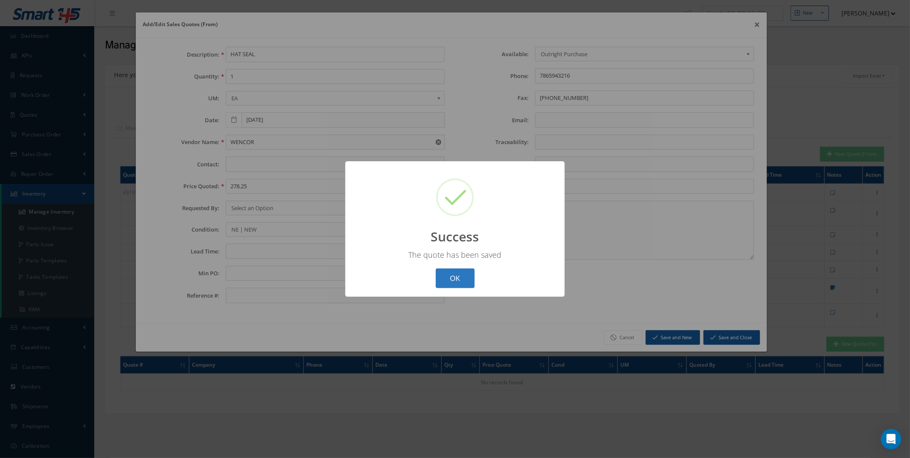
click at [459, 275] on button "OK" at bounding box center [455, 278] width 39 height 20
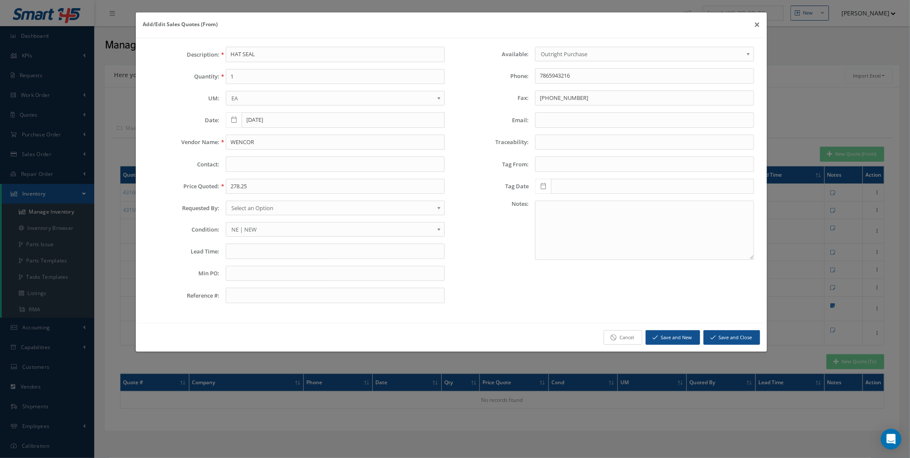
click at [631, 340] on link "Cancel" at bounding box center [623, 337] width 39 height 15
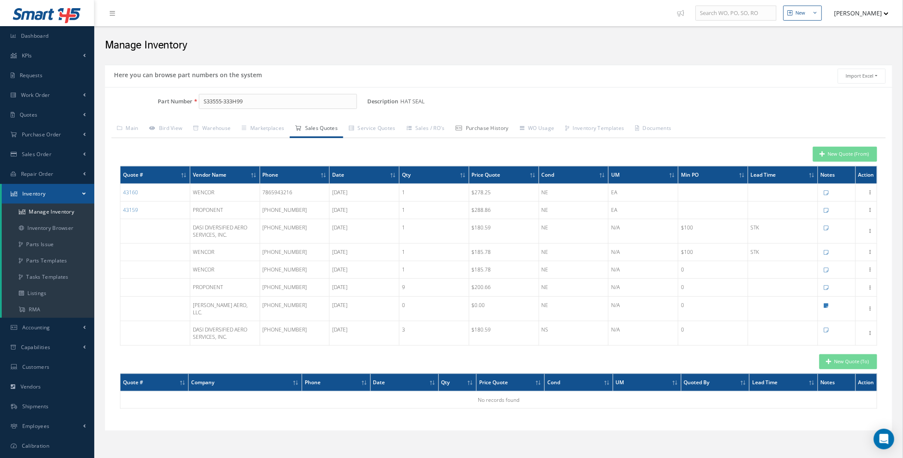
click at [489, 130] on link "Purchase History" at bounding box center [482, 129] width 64 height 18
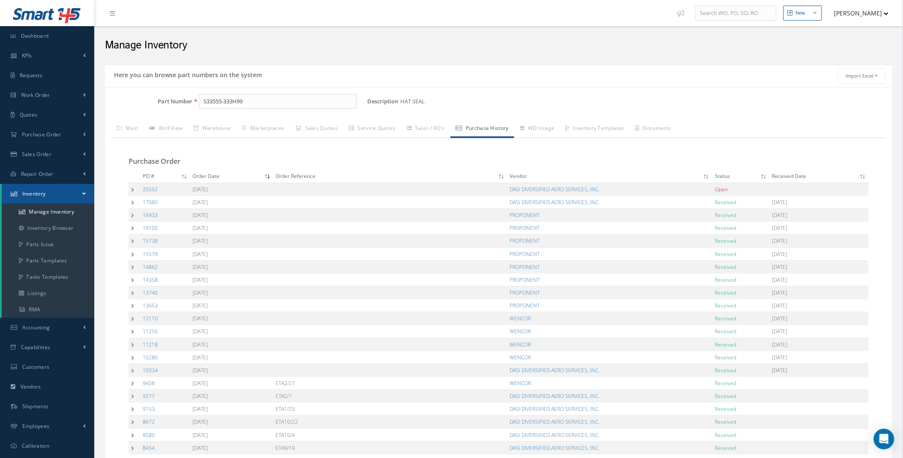
click at [130, 189] on td at bounding box center [135, 189] width 12 height 13
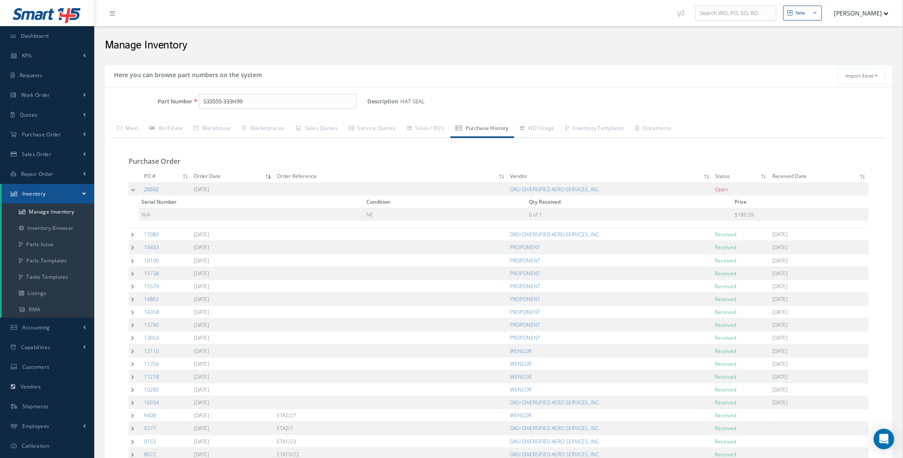
click at [153, 190] on link "20592" at bounding box center [151, 189] width 15 height 7
drag, startPoint x: 262, startPoint y: 104, endPoint x: 113, endPoint y: 101, distance: 148.7
click at [122, 101] on div "Part Number S33555-333H99" at bounding box center [236, 101] width 262 height 15
paste input "BACN10JD112"
click at [224, 125] on span "BACN10JD112" at bounding box center [240, 124] width 77 height 9
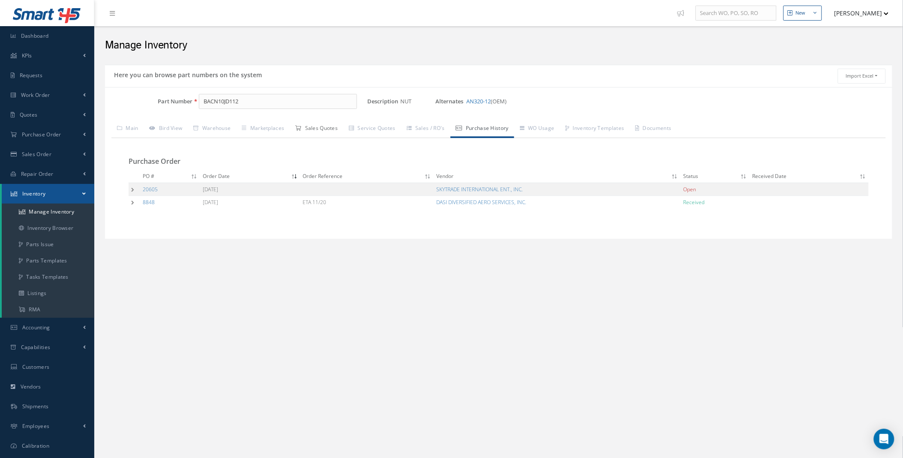
click at [331, 129] on link "Sales Quotes" at bounding box center [317, 129] width 54 height 18
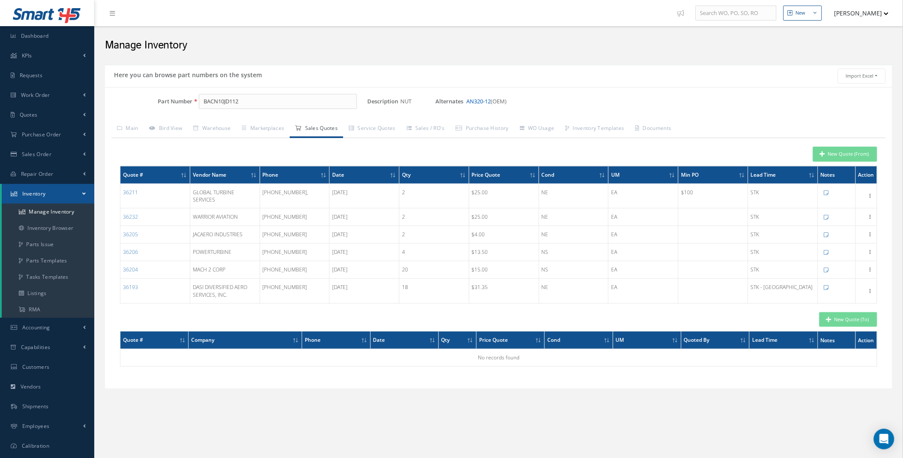
click at [486, 100] on link "AN320-12" at bounding box center [478, 101] width 24 height 8
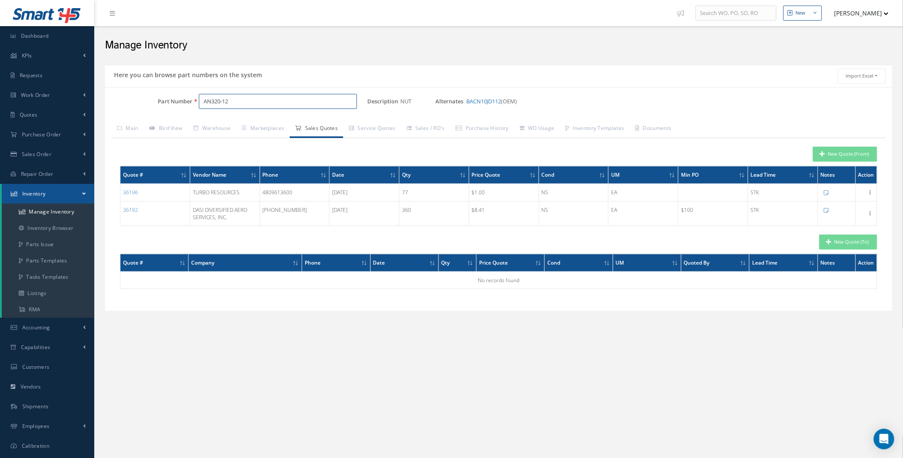
drag, startPoint x: 238, startPoint y: 102, endPoint x: 177, endPoint y: 99, distance: 61.3
click at [177, 99] on div "Part Number AN320-12" at bounding box center [236, 101] width 262 height 15
click at [492, 102] on link "BACN10JD112" at bounding box center [483, 101] width 35 height 8
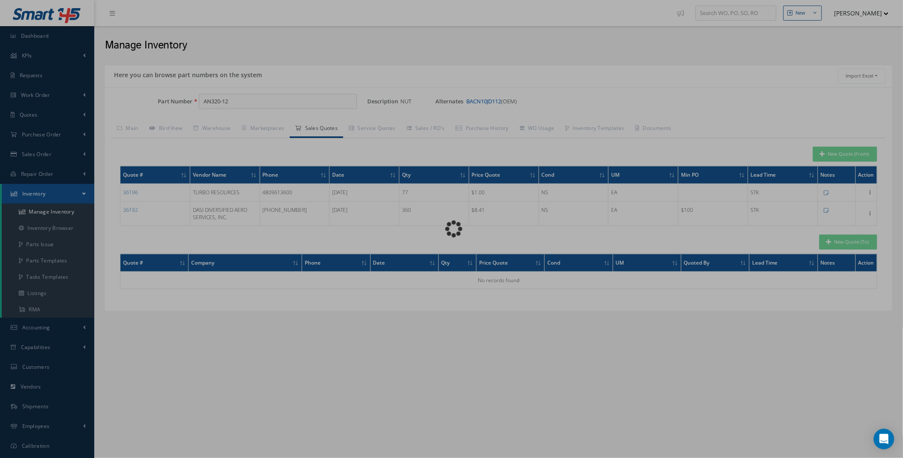
type input "BACN10JD112"
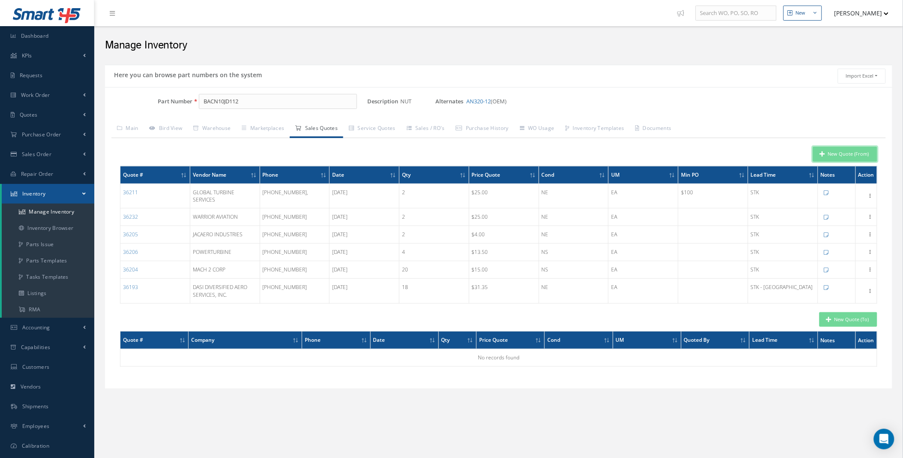
click at [850, 153] on button "New Quote (From)" at bounding box center [845, 154] width 64 height 15
type input "NUT"
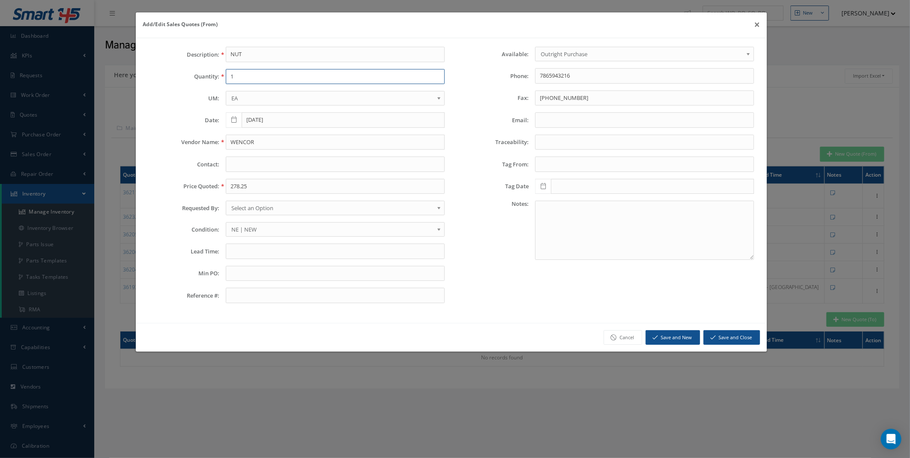
click at [264, 78] on input "1" at bounding box center [335, 76] width 219 height 15
type input "1"
click at [258, 141] on input "WENCOR" at bounding box center [335, 142] width 219 height 15
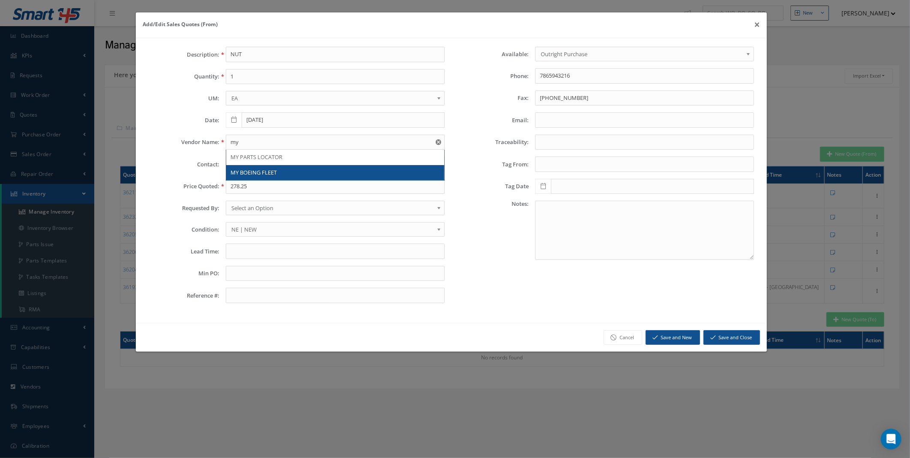
click at [255, 173] on span "MY BOEING FLEET" at bounding box center [254, 172] width 46 height 8
type input "MY BOEING FLEET"
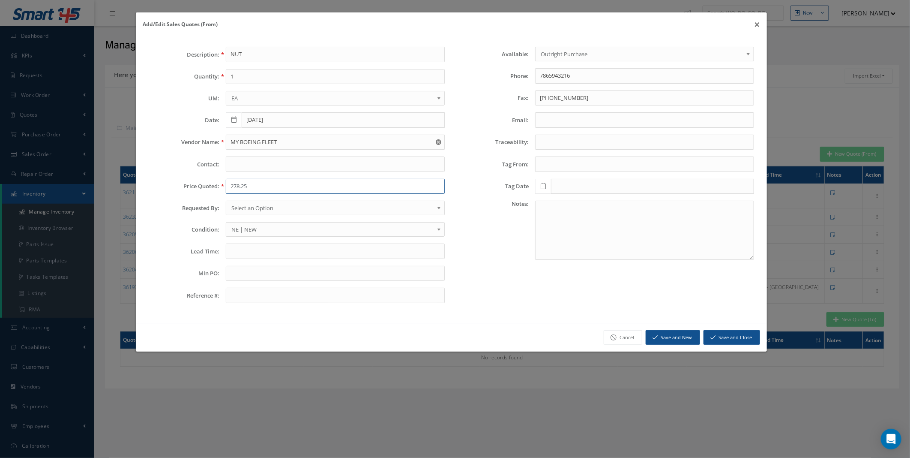
click at [251, 186] on input "278.25" at bounding box center [335, 186] width 219 height 15
type input "30.30"
click at [258, 255] on input "text" at bounding box center [335, 250] width 219 height 15
type input "140 STK ATLANTA"
click at [738, 336] on button "Save and Close" at bounding box center [732, 337] width 57 height 15
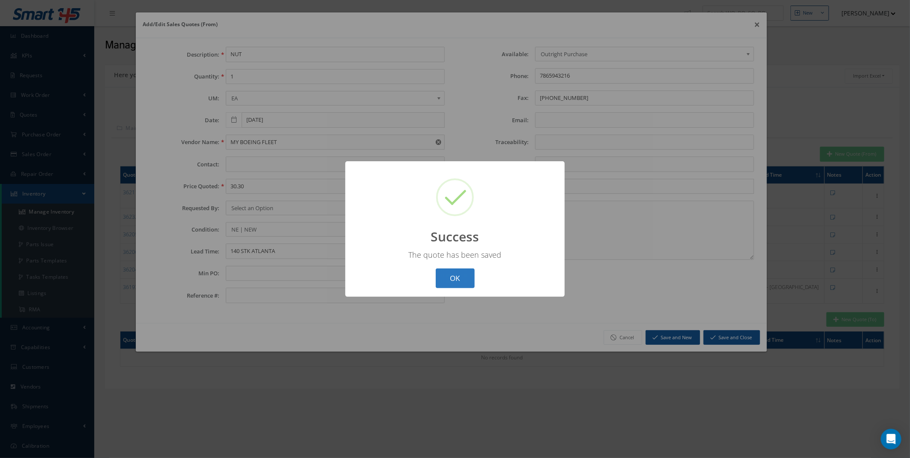
click at [469, 281] on button "OK" at bounding box center [455, 278] width 39 height 20
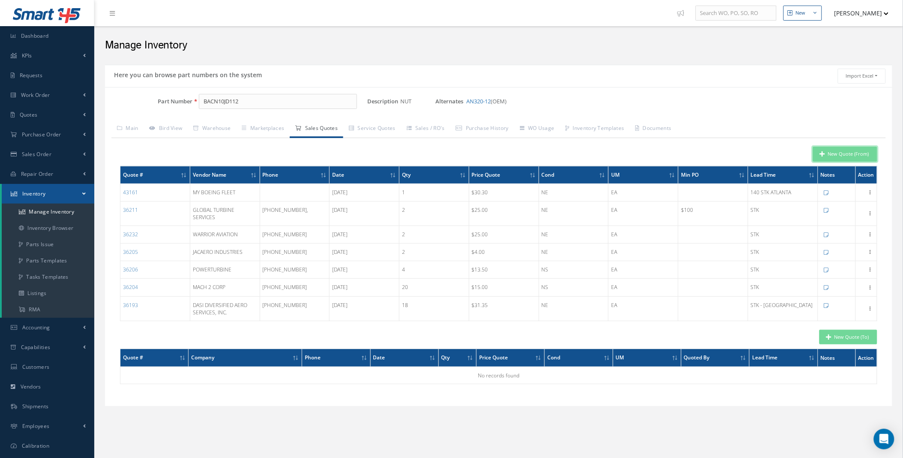
click at [851, 155] on button "New Quote (From)" at bounding box center [845, 154] width 64 height 15
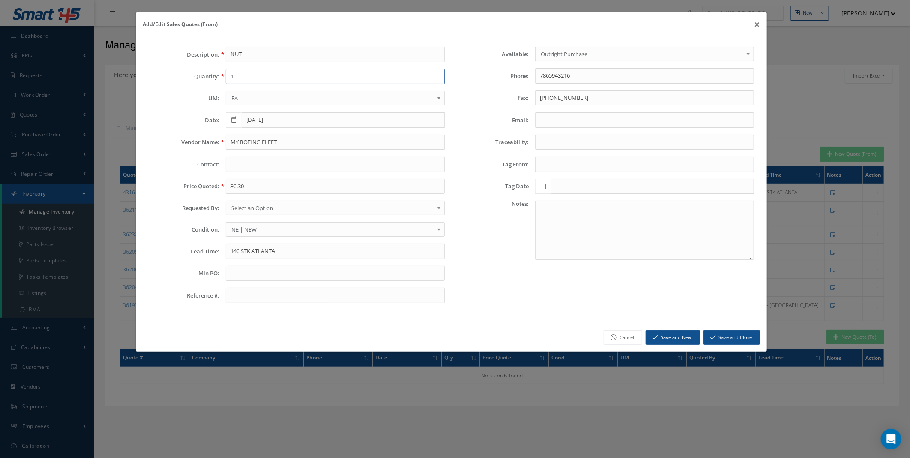
click at [252, 79] on input "1" at bounding box center [335, 76] width 219 height 15
type input "1"
click at [242, 142] on input "MY BOEING FLEET" at bounding box center [335, 142] width 219 height 15
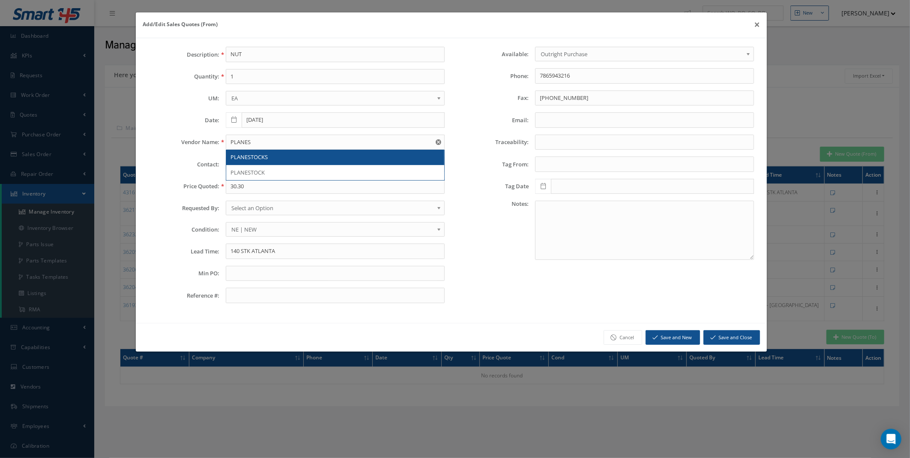
click at [243, 159] on span "PLANESTOCKS" at bounding box center [249, 157] width 37 height 8
type input "PLANESTOCKS"
type input "3056038347"
type input "954-796-3874"
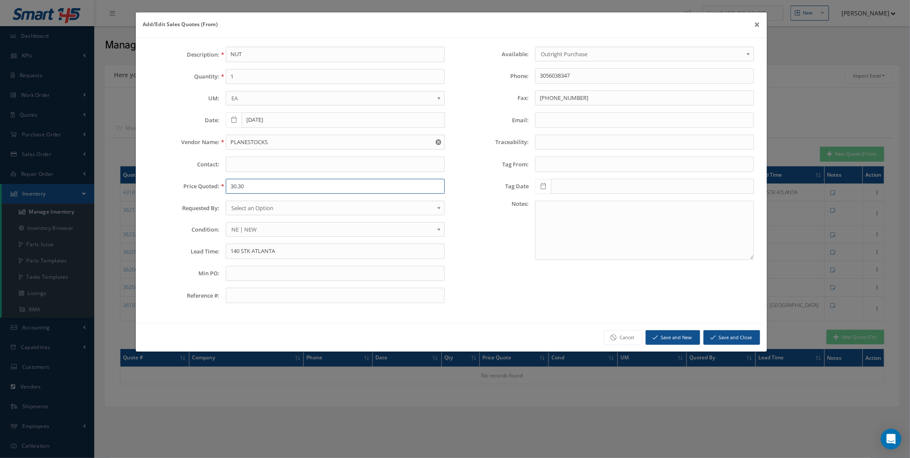
click at [247, 190] on input "30.30" at bounding box center [335, 186] width 219 height 15
type input "45"
click at [247, 250] on input "140 STK ATLANTA" at bounding box center [335, 250] width 219 height 15
click at [259, 251] on input "140 STK ATLANTA" at bounding box center [335, 250] width 219 height 15
paste input "7-12 DAYS"
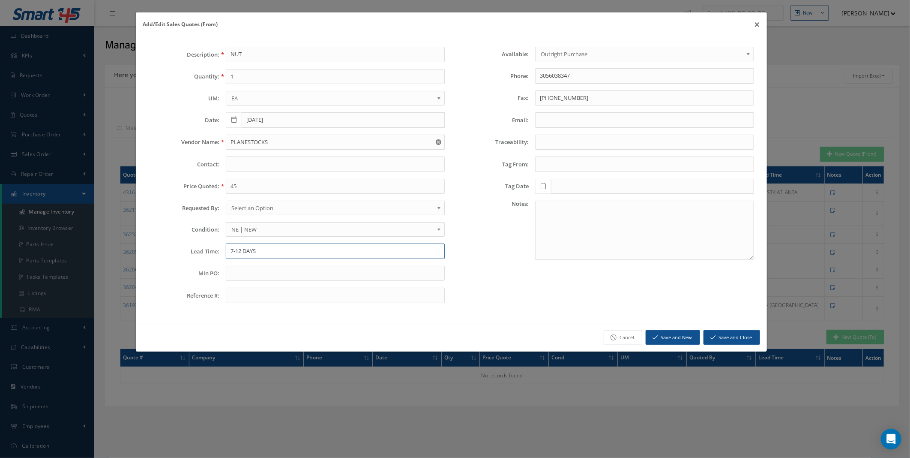
type input "7-12 DAYS"
click at [685, 336] on button "Save and New" at bounding box center [673, 337] width 54 height 15
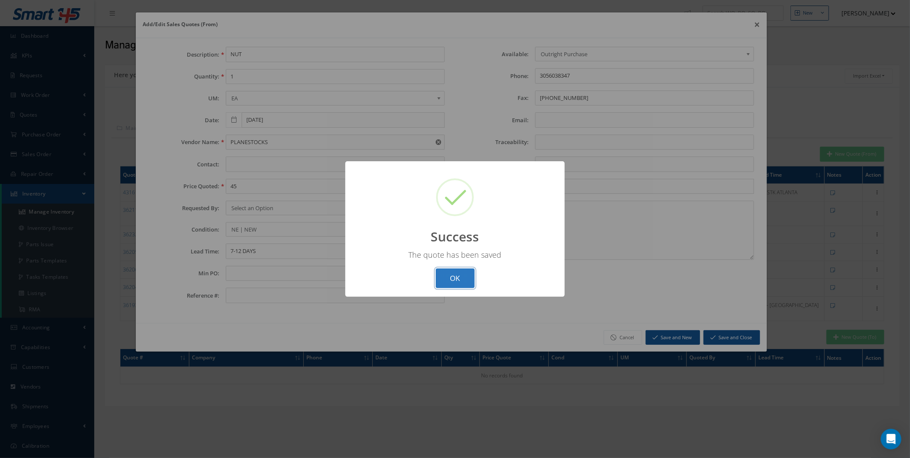
click at [460, 274] on button "OK" at bounding box center [455, 278] width 39 height 20
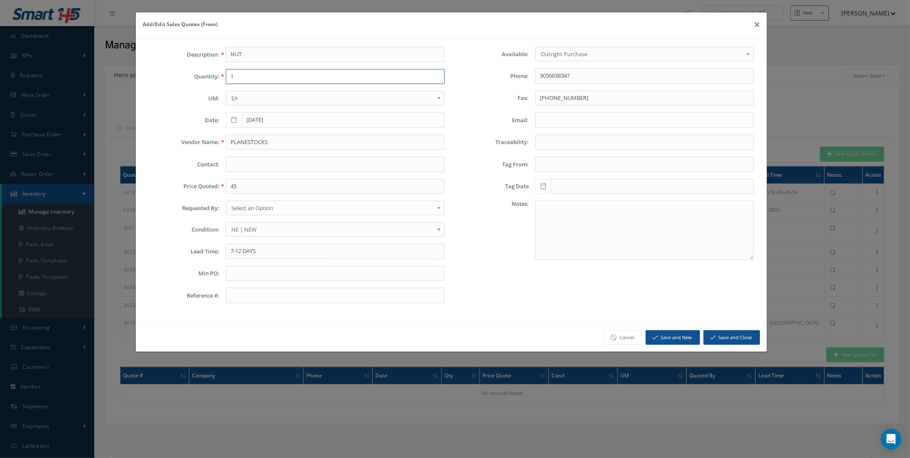
click at [256, 78] on input "1" at bounding box center [335, 76] width 219 height 15
type input "1"
click at [254, 189] on input "45" at bounding box center [335, 186] width 219 height 15
type input "20"
click at [258, 255] on input "7-12 DAYS" at bounding box center [335, 250] width 219 height 15
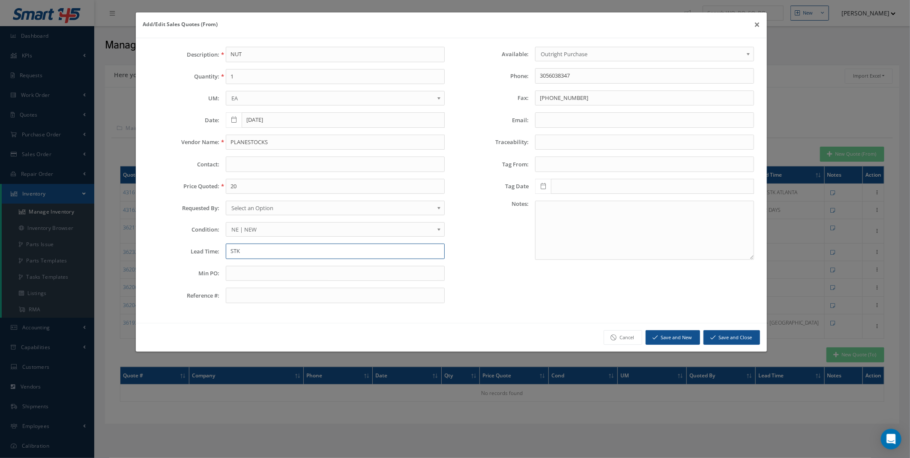
type input "STK"
click at [238, 75] on input "1" at bounding box center [335, 76] width 219 height 15
type input "10"
click at [265, 253] on input "STK" at bounding box center [335, 250] width 219 height 15
type input "STK UK"
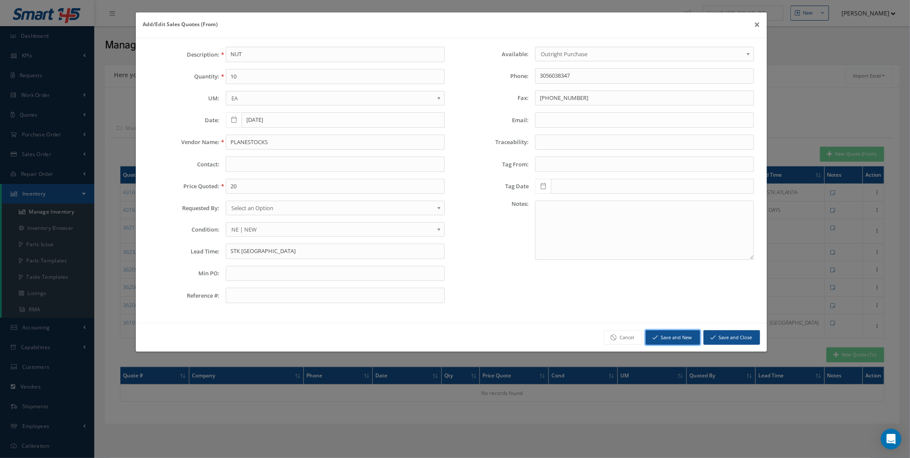
click at [685, 338] on button "Save and New" at bounding box center [673, 337] width 54 height 15
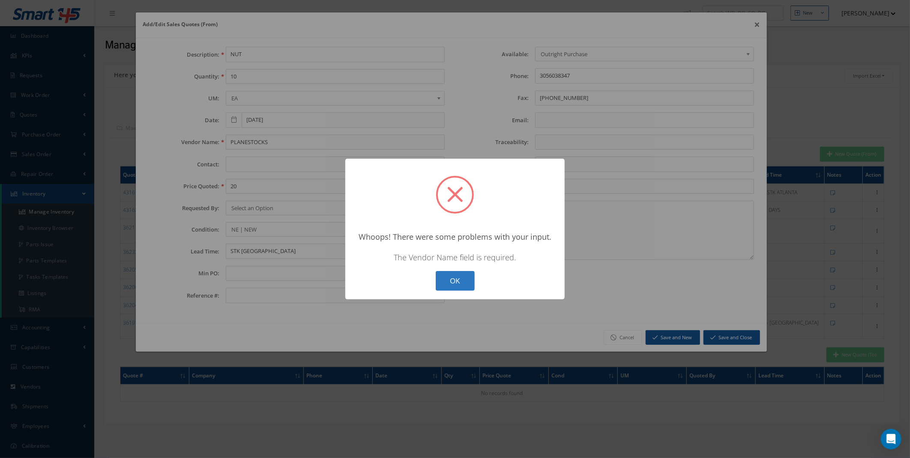
click at [461, 283] on button "OK" at bounding box center [455, 281] width 39 height 20
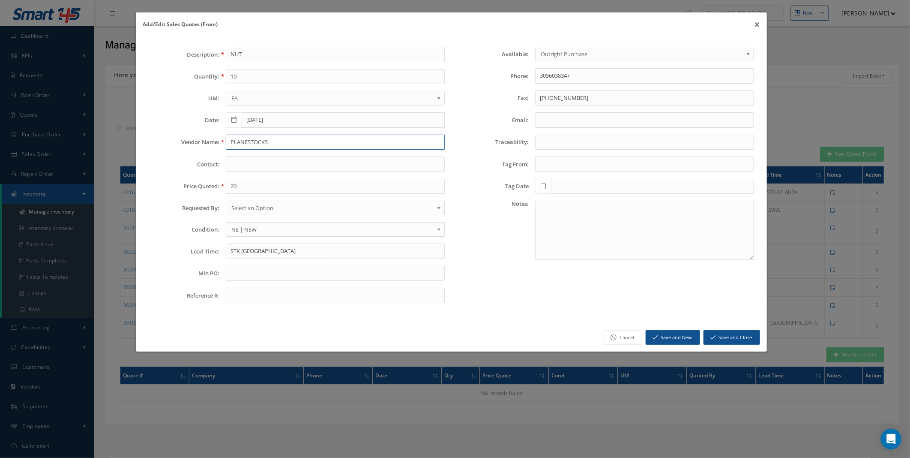
click at [262, 138] on input "PLANESTOCKS" at bounding box center [335, 142] width 219 height 15
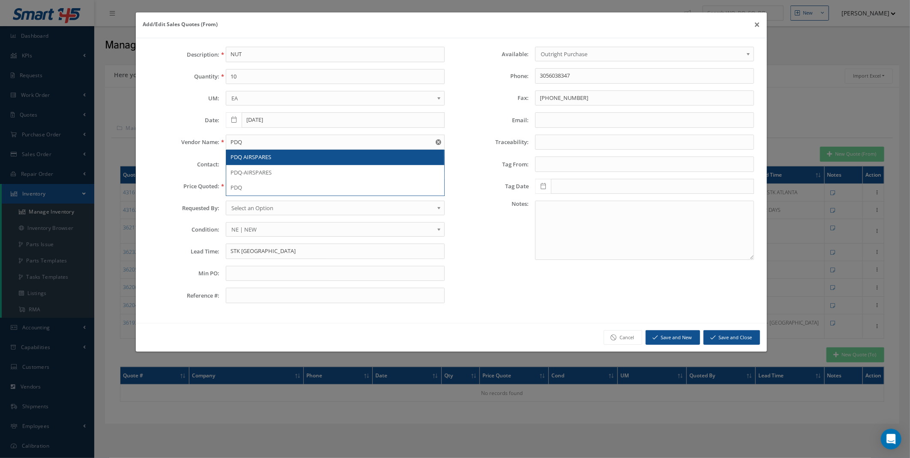
click at [269, 159] on span "PDQ AIRSPARES" at bounding box center [251, 157] width 41 height 8
type input "PDQ AIRSPARES"
type input "441425652200"
type input "441425652001"
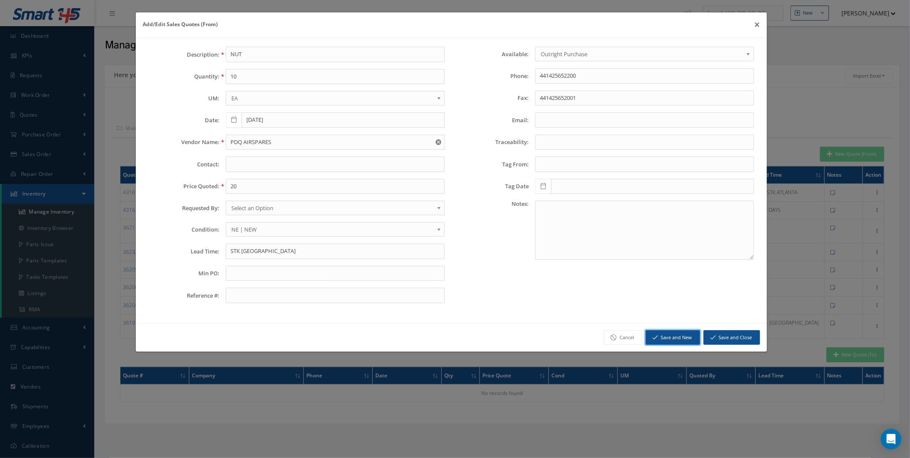
click at [682, 339] on button "Save and New" at bounding box center [673, 337] width 54 height 15
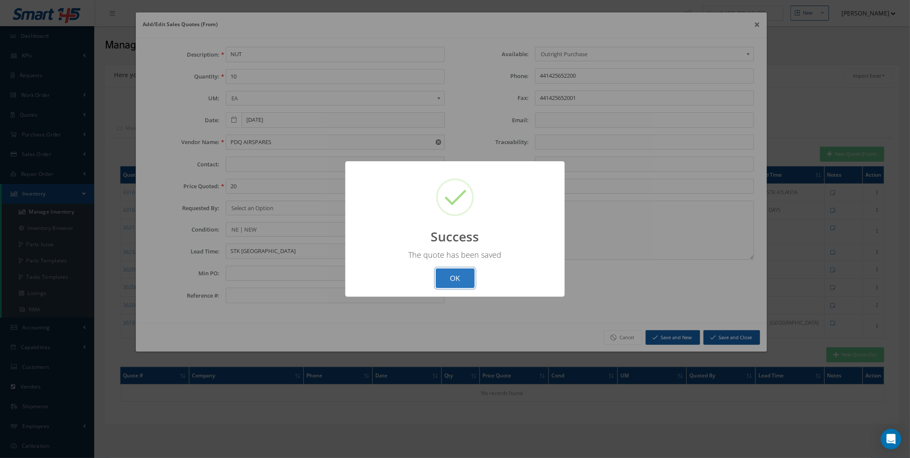
click at [449, 281] on button "OK" at bounding box center [455, 278] width 39 height 20
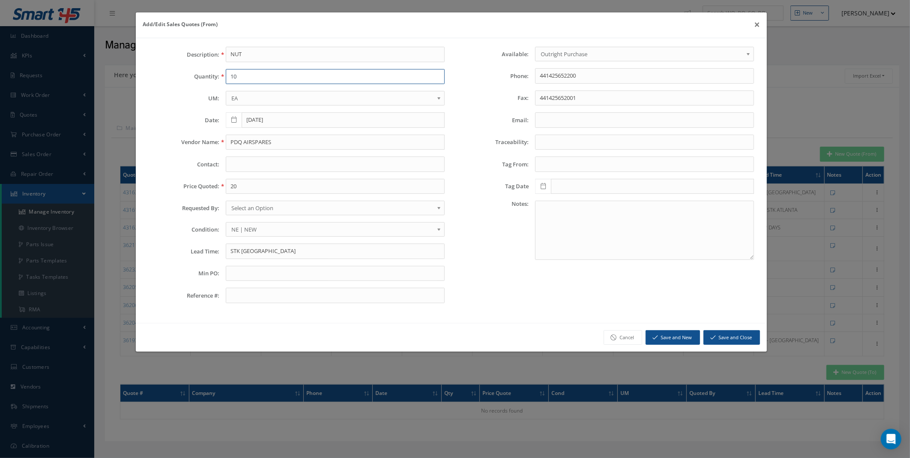
click at [256, 73] on input "10" at bounding box center [335, 76] width 219 height 15
type input "1"
click at [235, 187] on input "20" at bounding box center [335, 186] width 219 height 15
type input "10"
click at [238, 253] on input "STK UK" at bounding box center [335, 250] width 219 height 15
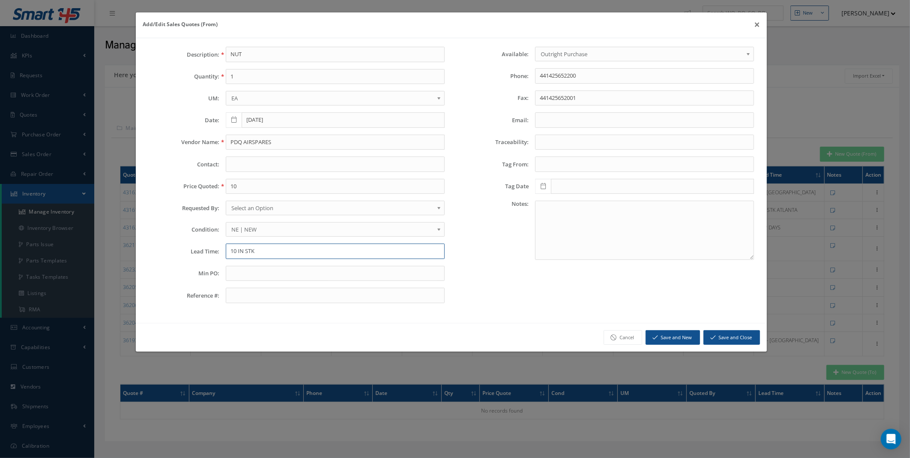
type input "10 IN STK"
click at [258, 144] on input "PDQ AIRSPARES" at bounding box center [335, 142] width 219 height 15
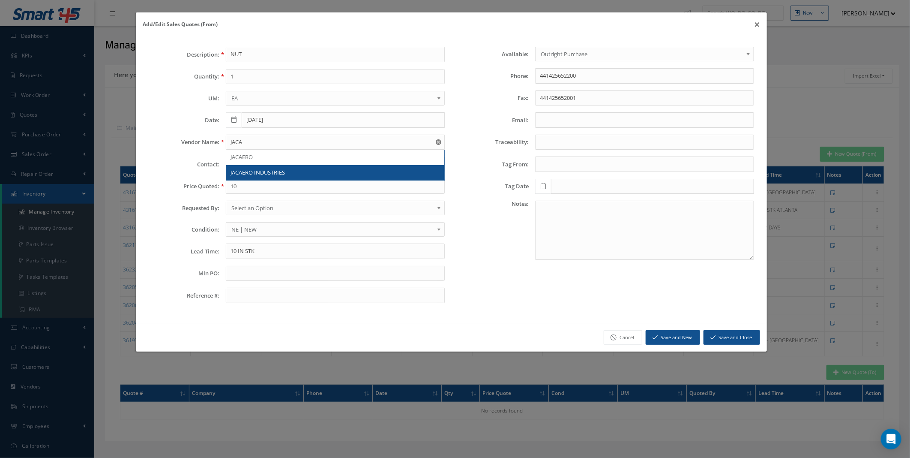
click at [267, 172] on span "JACAERO INDUSTRIES" at bounding box center [258, 172] width 54 height 8
type input "JACAERO INDUSTRIES"
type input "626-566-7700"
type input "626-466-1182"
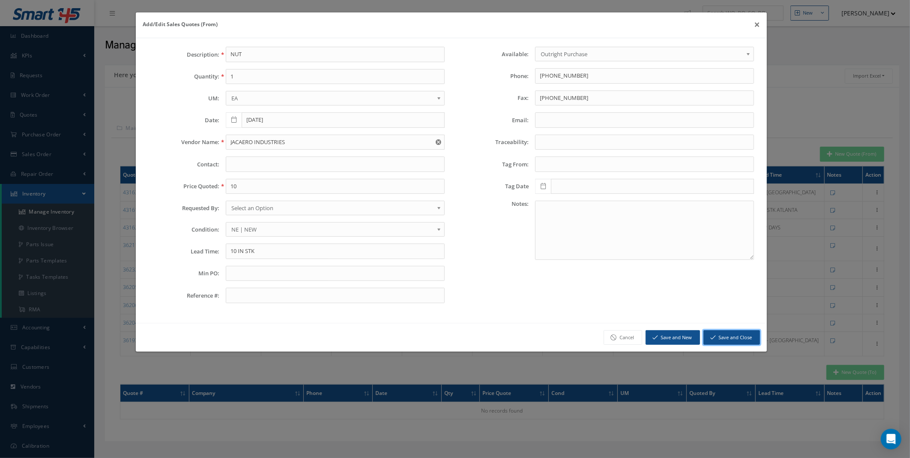
click at [725, 339] on button "Save and Close" at bounding box center [732, 337] width 57 height 15
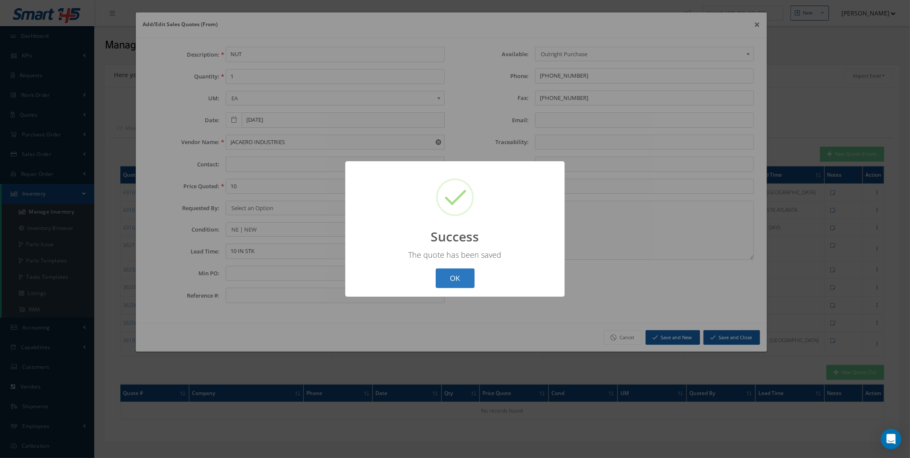
click at [438, 272] on button "OK" at bounding box center [455, 278] width 39 height 20
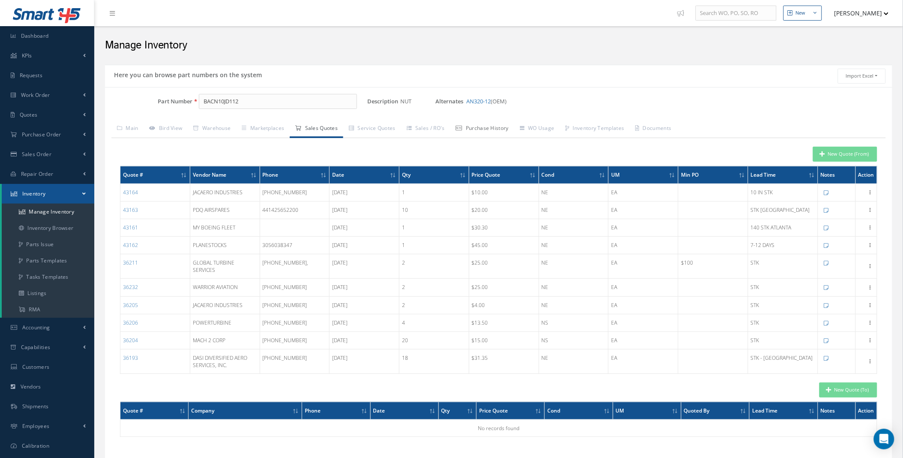
click at [494, 130] on link "Purchase History" at bounding box center [482, 129] width 64 height 18
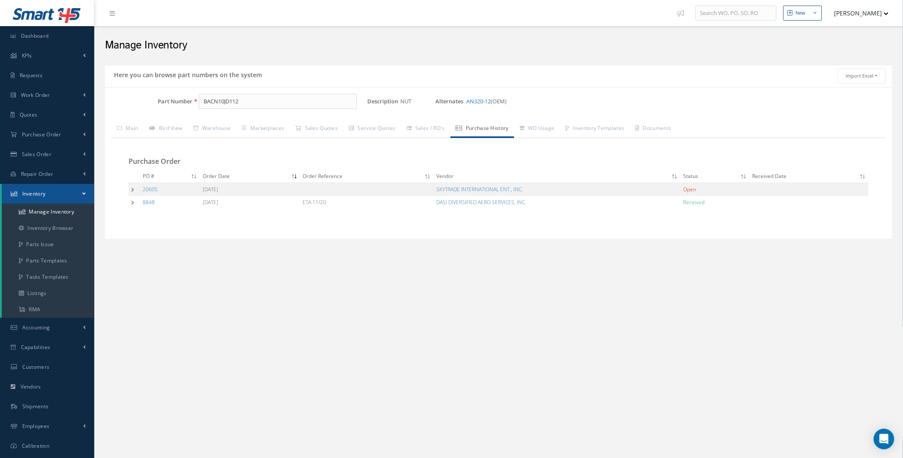
click at [139, 189] on td at bounding box center [135, 189] width 12 height 13
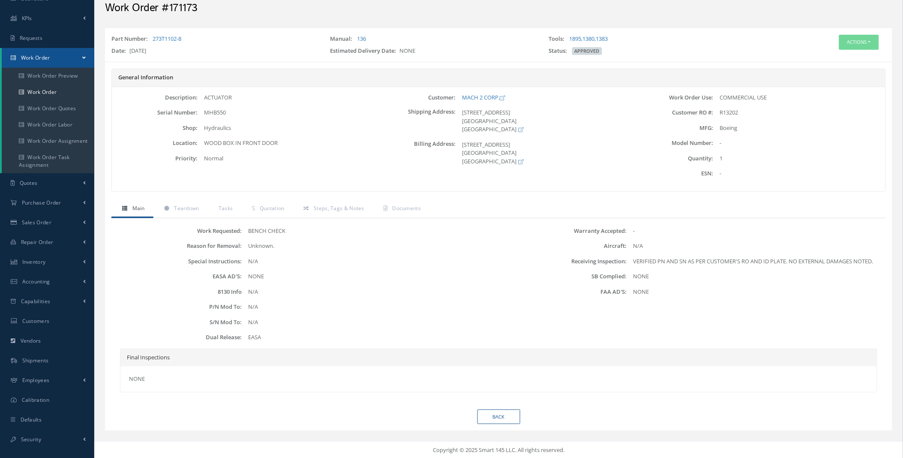
scroll to position [37, 0]
drag, startPoint x: 267, startPoint y: 208, endPoint x: 335, endPoint y: 267, distance: 90.2
click at [267, 208] on span "Quotation" at bounding box center [272, 207] width 25 height 7
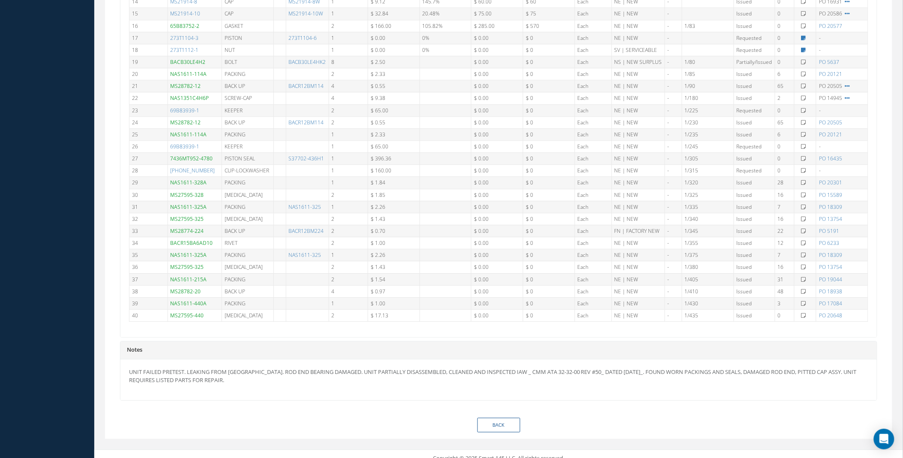
scroll to position [583, 0]
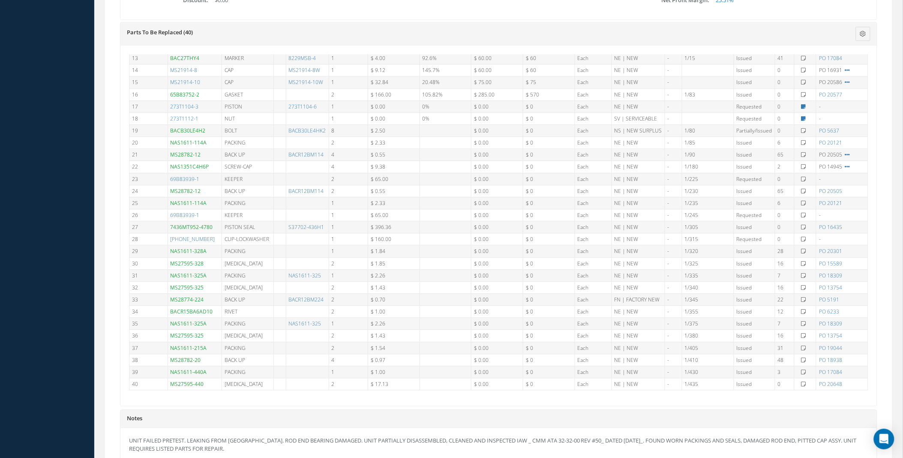
click at [827, 239] on div "-" at bounding box center [842, 238] width 46 height 7
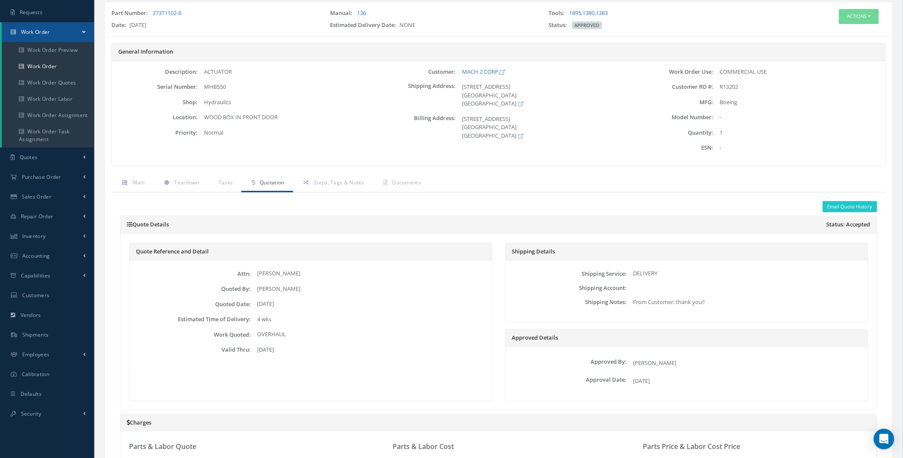
scroll to position [0, 0]
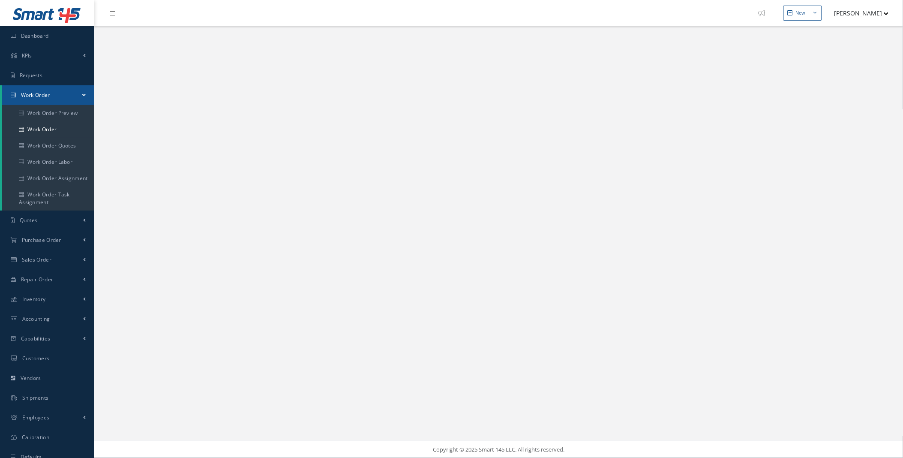
select select "25"
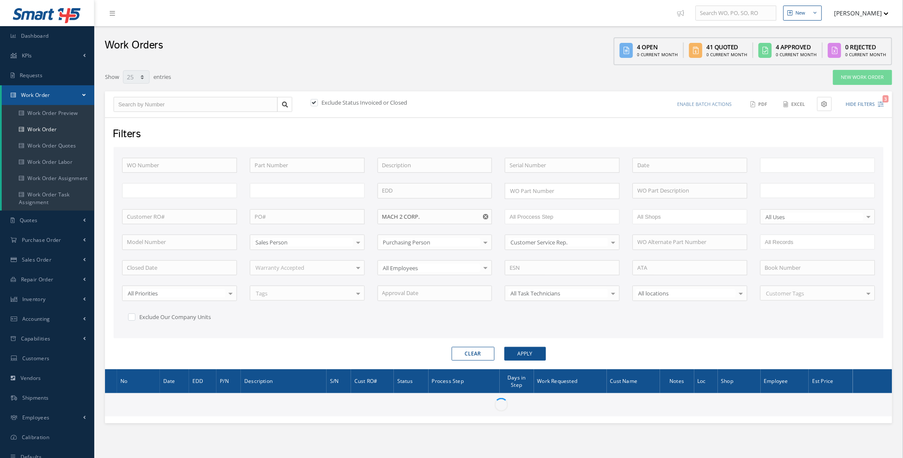
scroll to position [28, 0]
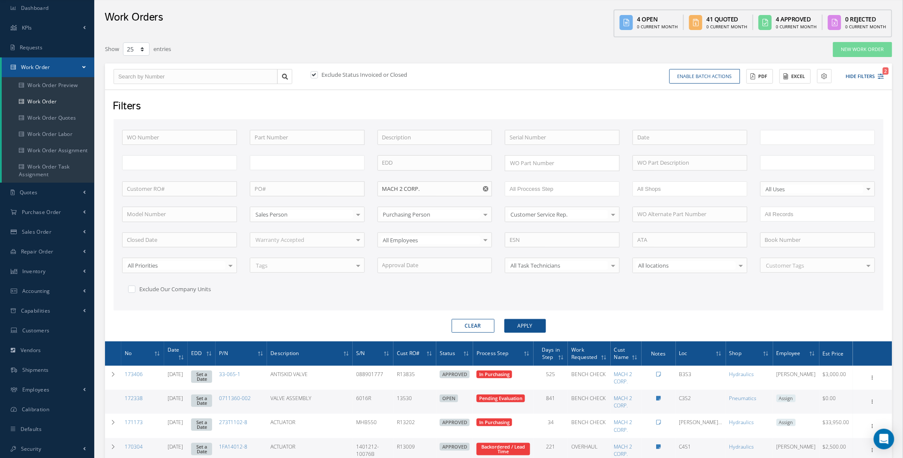
type input "All Work Request"
type input "All Work Performed"
type input "All Status"
type input "WO Part Status"
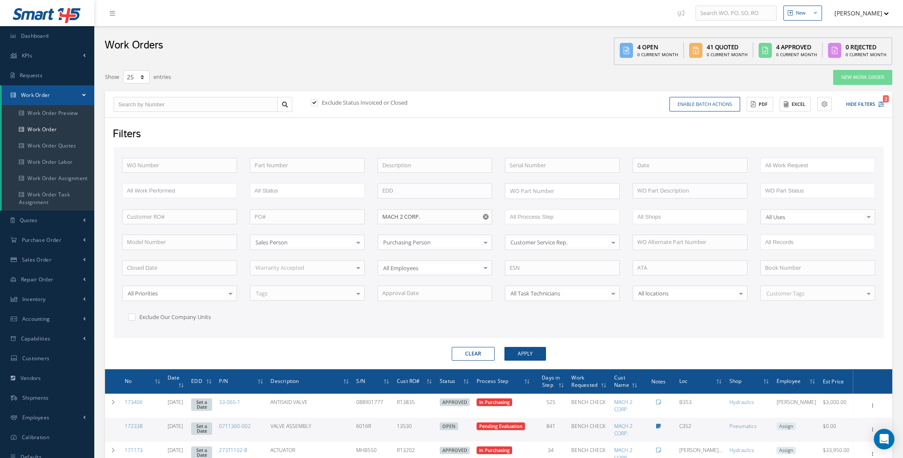
select select "25"
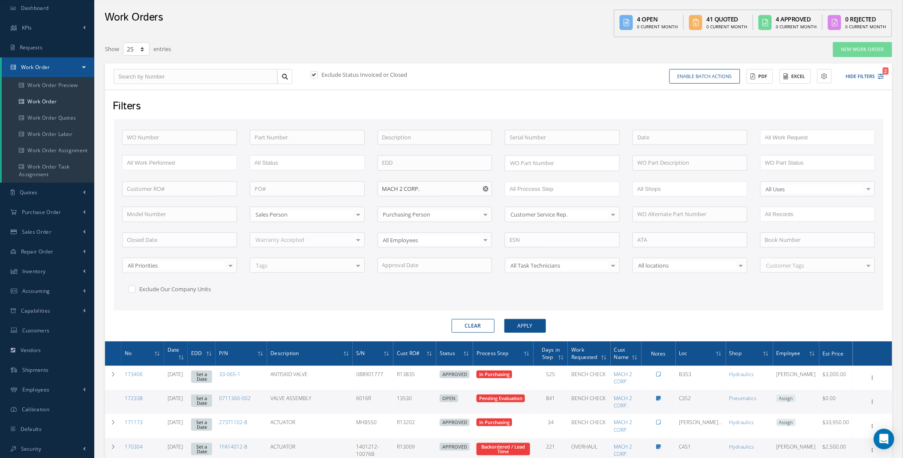
scroll to position [28, 0]
click at [483, 189] on use "Reset" at bounding box center [486, 189] width 6 height 6
click at [286, 138] on input "text" at bounding box center [307, 137] width 115 height 15
type input "187"
drag, startPoint x: 481, startPoint y: 327, endPoint x: 242, endPoint y: 190, distance: 275.7
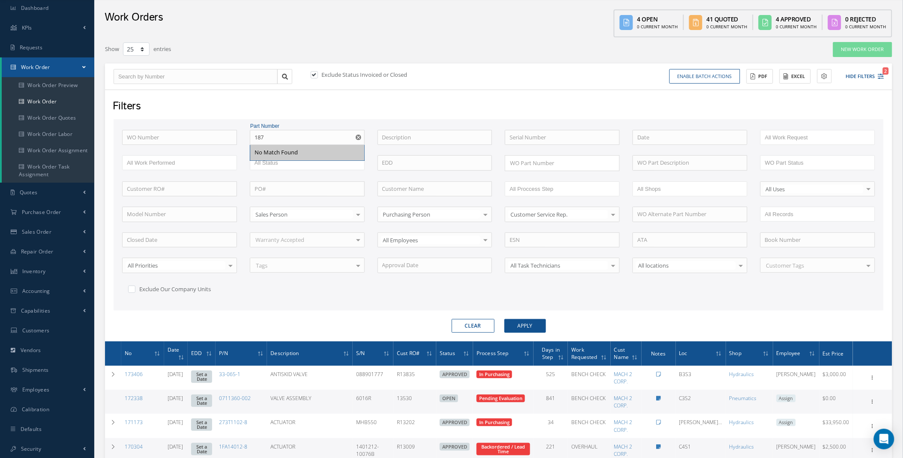
click at [481, 326] on button "Clear" at bounding box center [473, 326] width 43 height 14
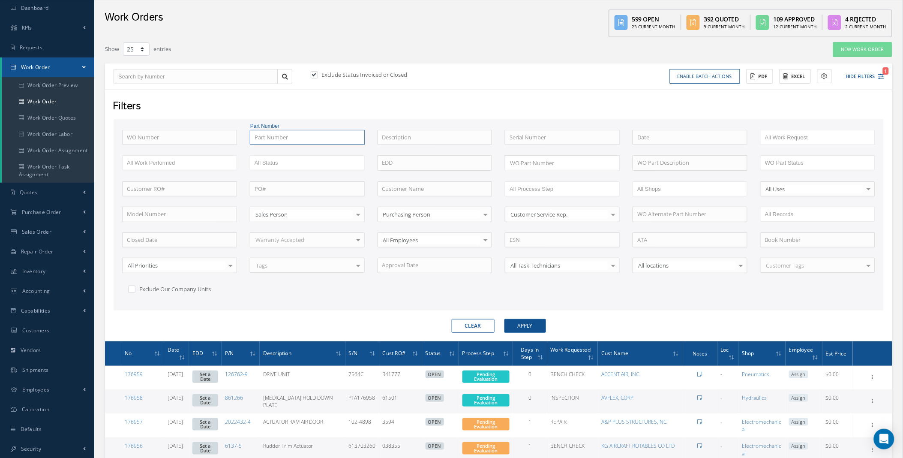
click at [276, 139] on input "text" at bounding box center [307, 137] width 115 height 15
type input "1"
click at [400, 190] on input "text" at bounding box center [435, 188] width 115 height 15
type input "aog"
click at [504, 319] on button "Apply" at bounding box center [525, 326] width 42 height 14
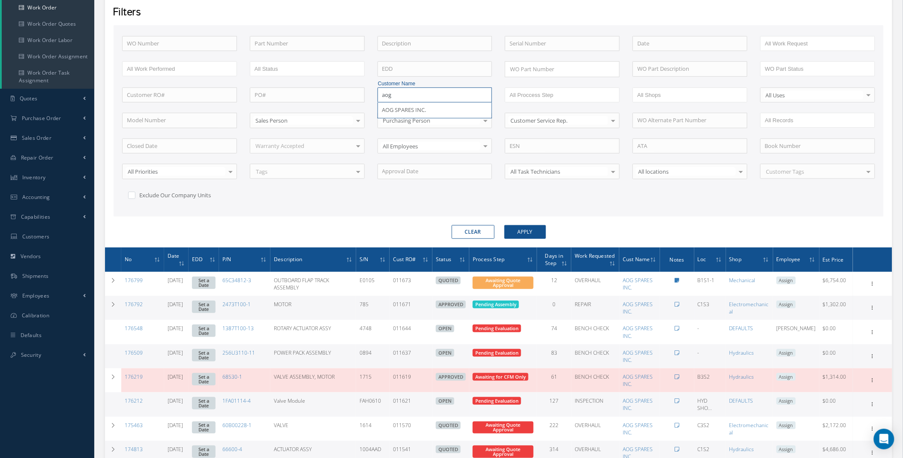
scroll to position [117, 0]
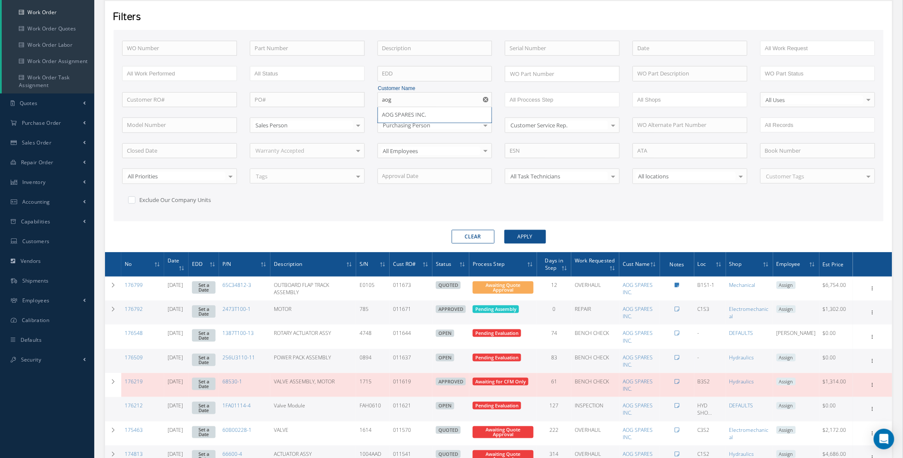
click at [617, 212] on div "WO Number Part Number Description Serial Number ANODIZE BALANCE BENCH CHECK BER…" at bounding box center [499, 129] width 766 height 176
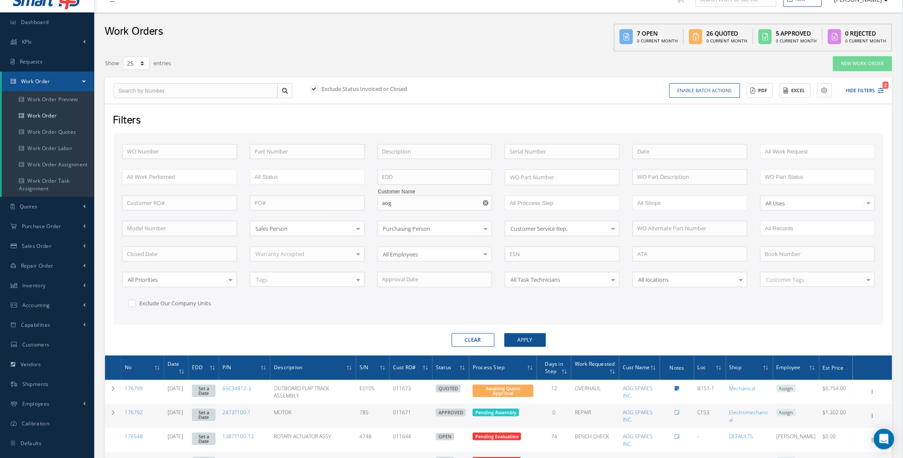
scroll to position [0, 0]
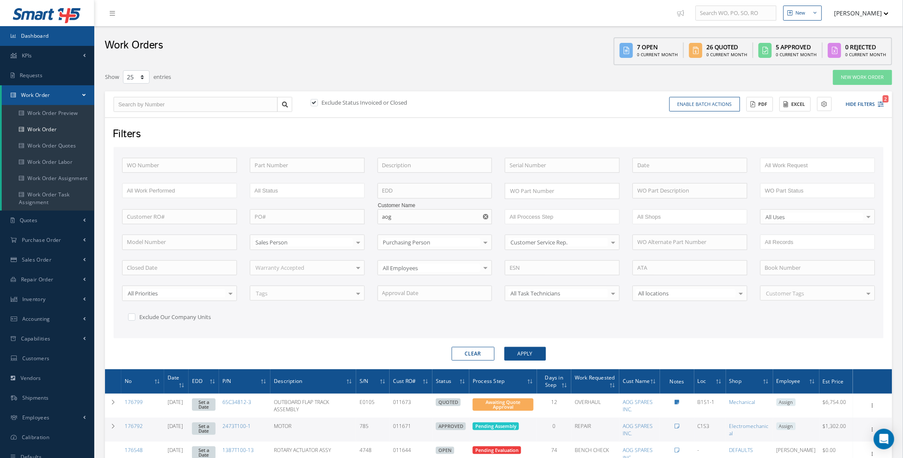
click at [29, 35] on span "Dashboard" at bounding box center [35, 35] width 28 height 7
